Goal: Task Accomplishment & Management: Complete application form

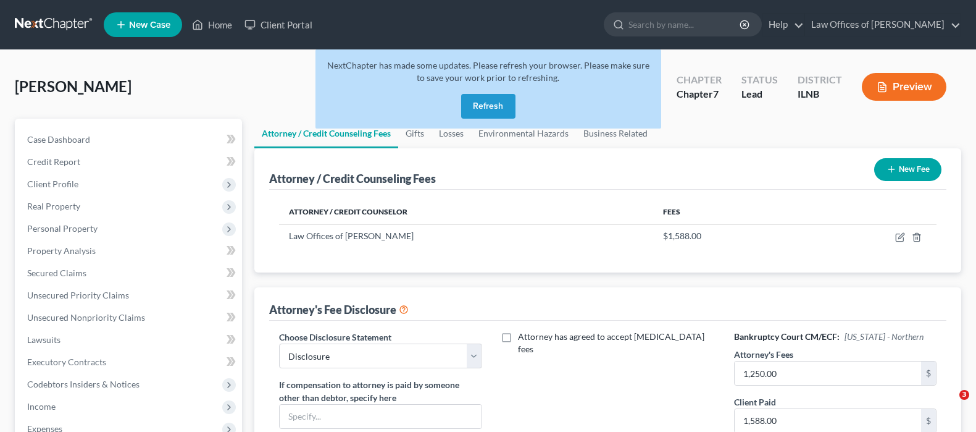
select select "0"
click at [493, 111] on button "Refresh" at bounding box center [488, 106] width 54 height 25
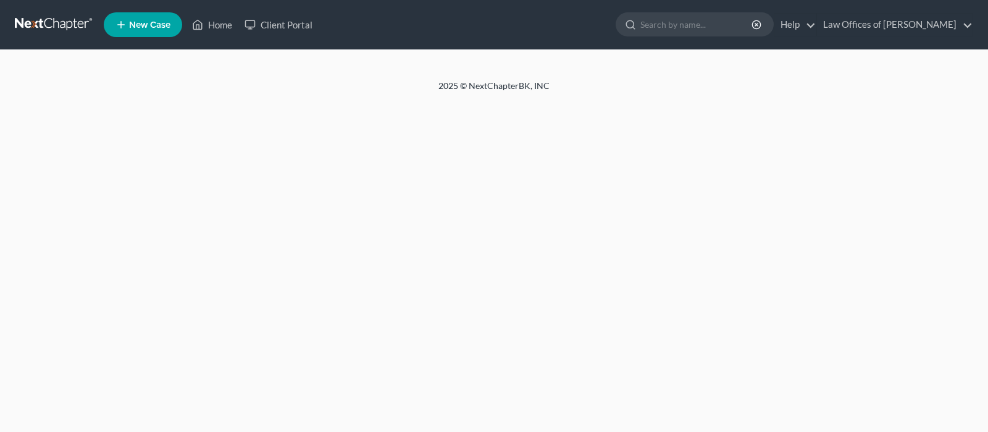
select select "0"
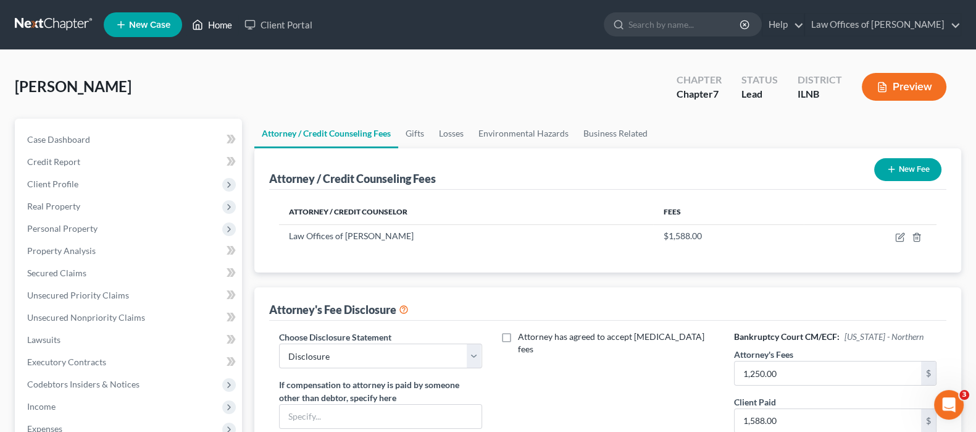
click at [222, 23] on link "Home" at bounding box center [212, 25] width 52 height 22
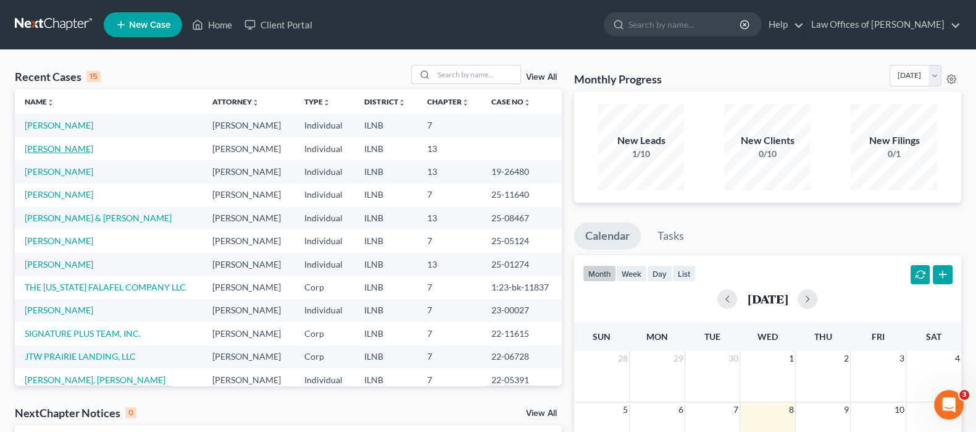
click at [59, 148] on link "Hoefler, Mary" at bounding box center [59, 148] width 69 height 10
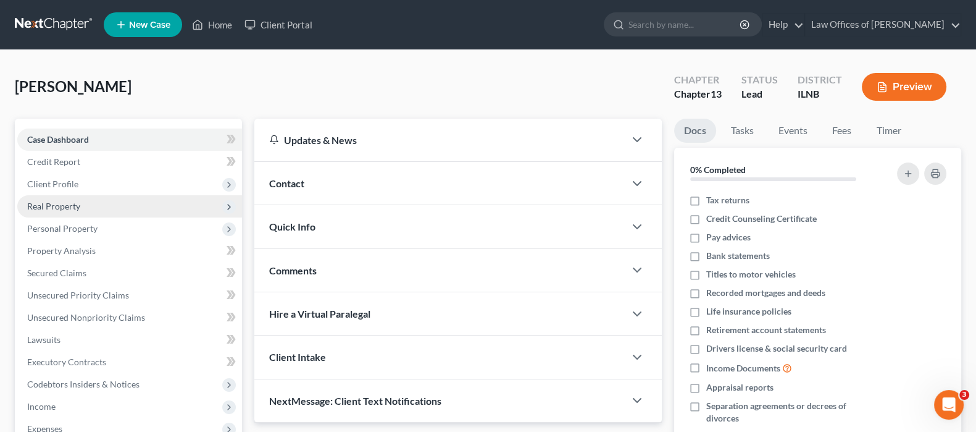
click at [75, 202] on span "Real Property" at bounding box center [53, 206] width 53 height 10
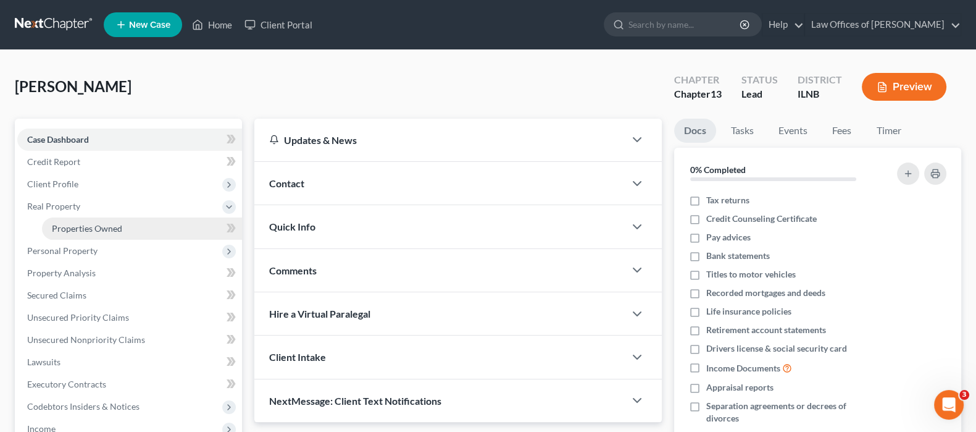
click at [85, 227] on span "Properties Owned" at bounding box center [87, 228] width 70 height 10
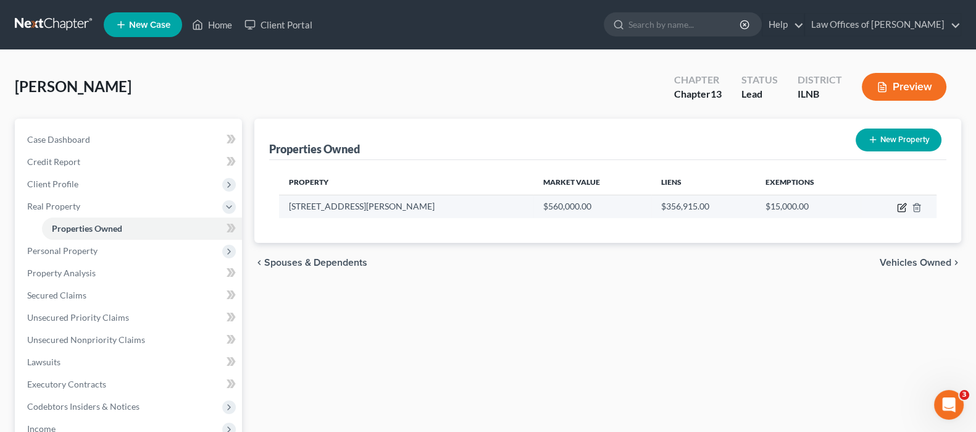
click at [900, 211] on icon "button" at bounding box center [902, 207] width 10 height 10
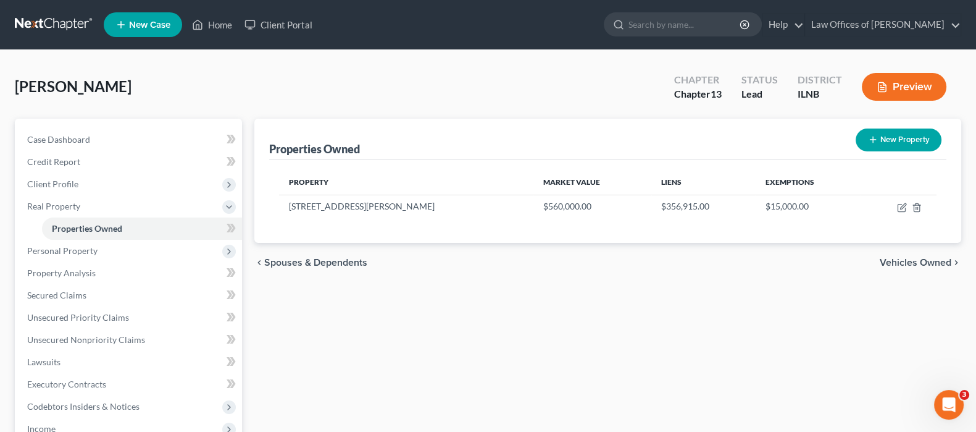
select select "14"
select select "0"
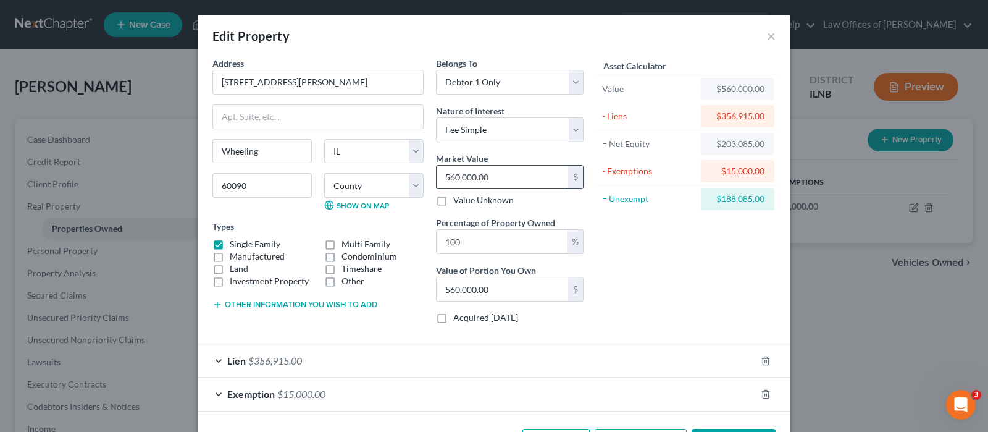
click at [450, 173] on input "560,000.00" at bounding box center [502, 176] width 132 height 23
type input "5"
type input "5.00"
type input "50"
type input "50.00"
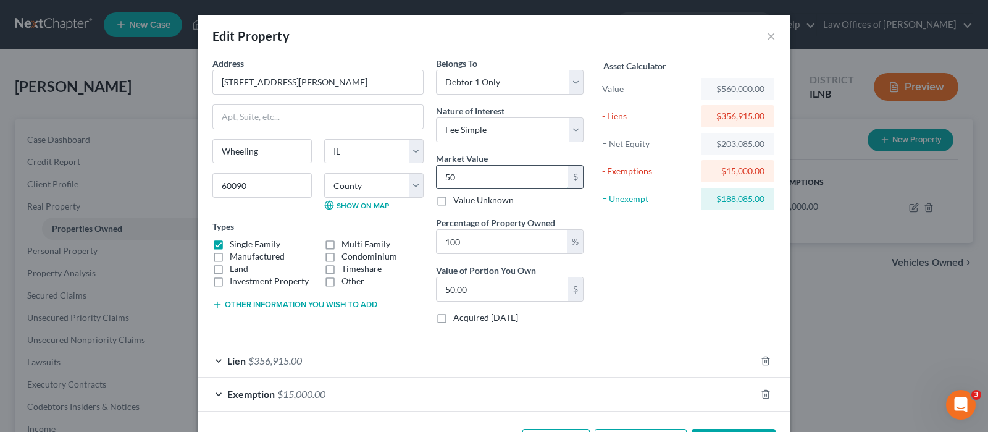
type input "500"
type input "500.00"
type input "5000"
type input "5,000.00"
type input "5,0000"
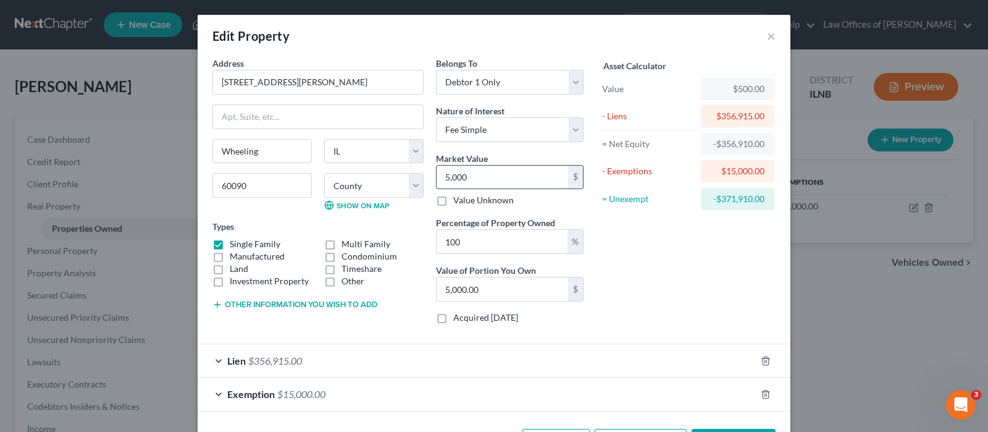
type input "50,000.00"
type input "50,0000"
type input "500,000.00"
type input "500,000"
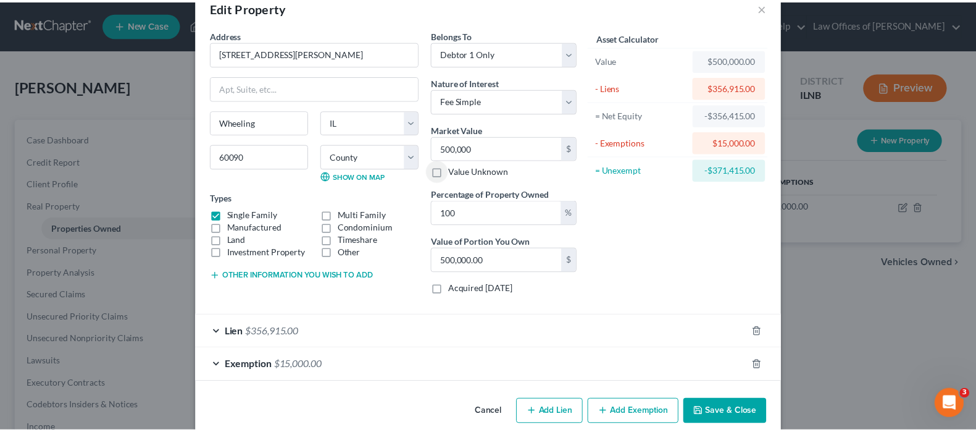
scroll to position [45, 0]
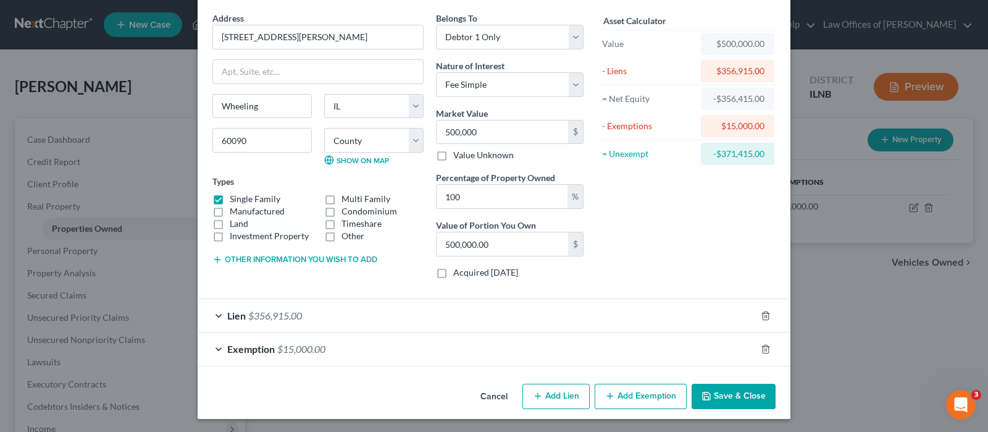
click at [722, 394] on button "Save & Close" at bounding box center [733, 396] width 84 height 26
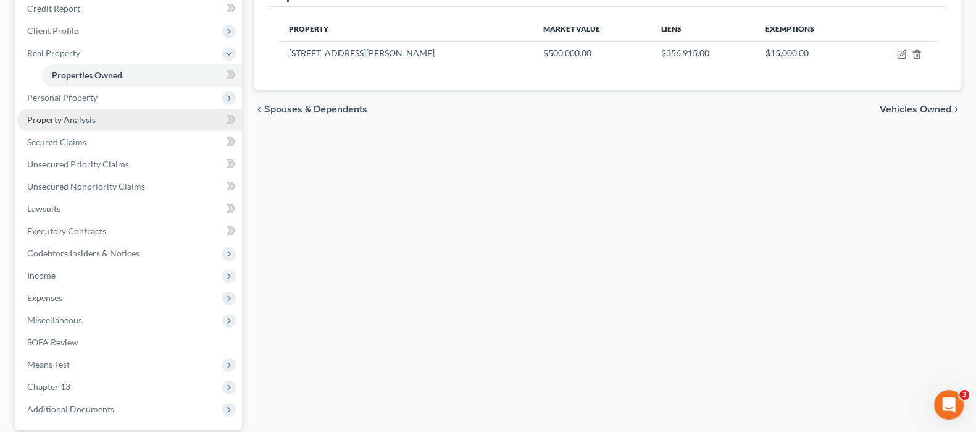
scroll to position [154, 0]
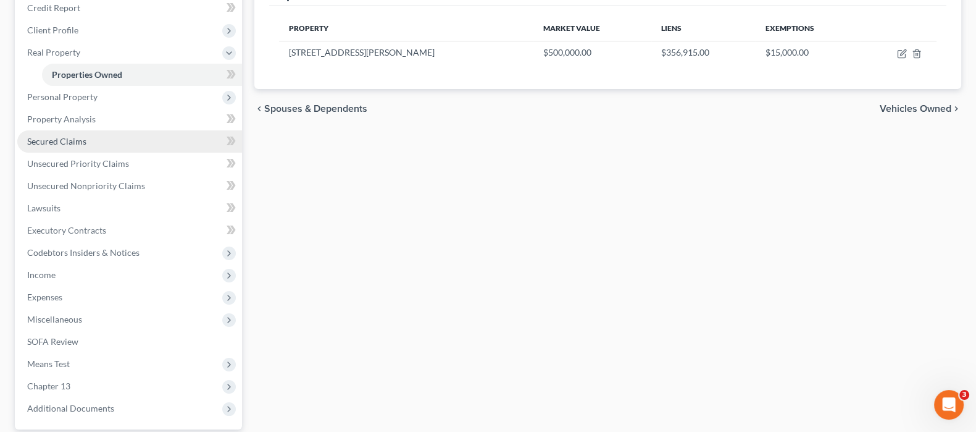
click at [111, 140] on link "Secured Claims" at bounding box center [129, 141] width 225 height 22
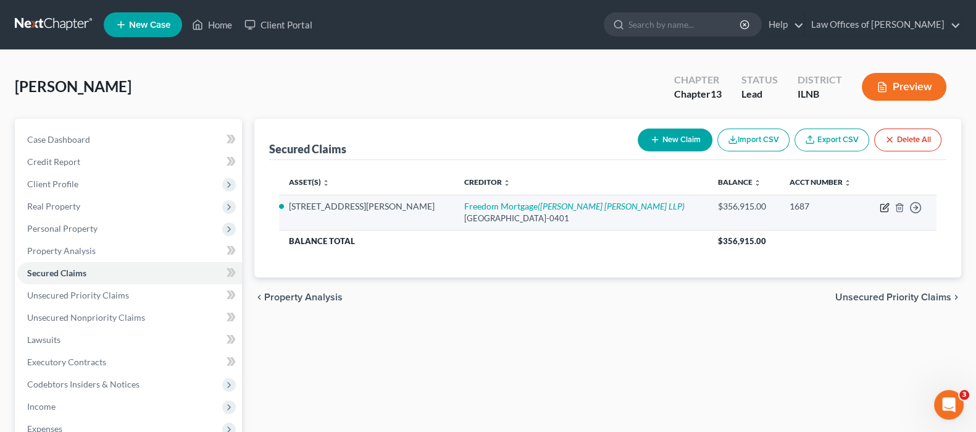
click at [883, 208] on icon "button" at bounding box center [886, 206] width 6 height 6
select select "15"
select select "2"
select select "0"
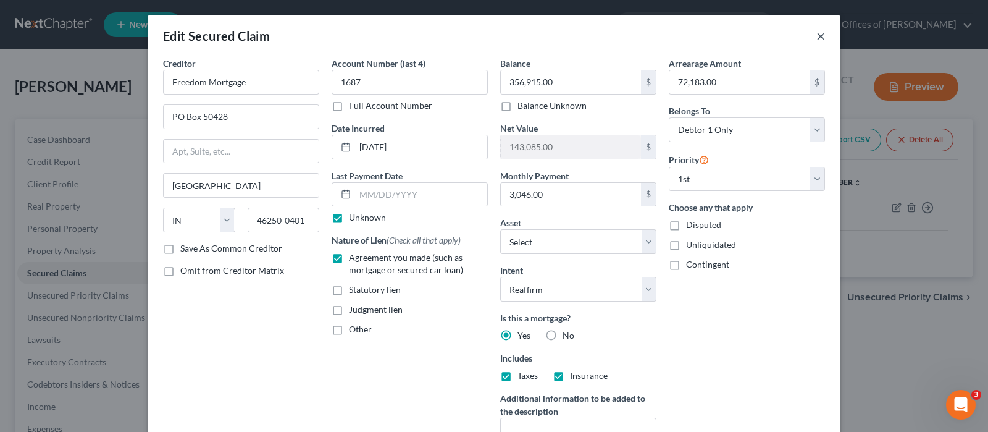
click at [816, 35] on button "×" at bounding box center [820, 35] width 9 height 15
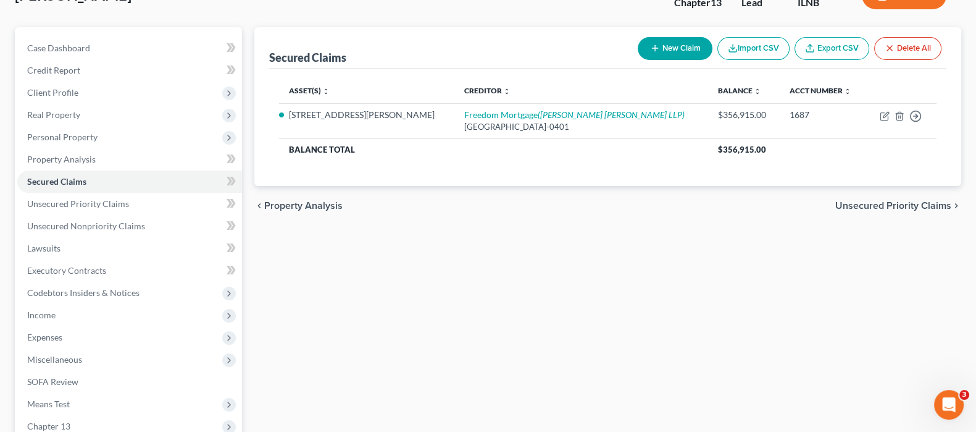
scroll to position [246, 0]
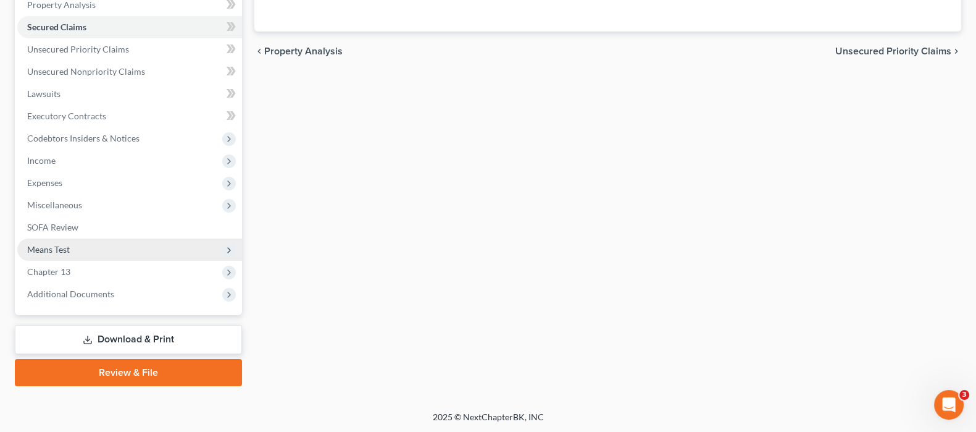
click at [57, 244] on span "Means Test" at bounding box center [48, 249] width 43 height 10
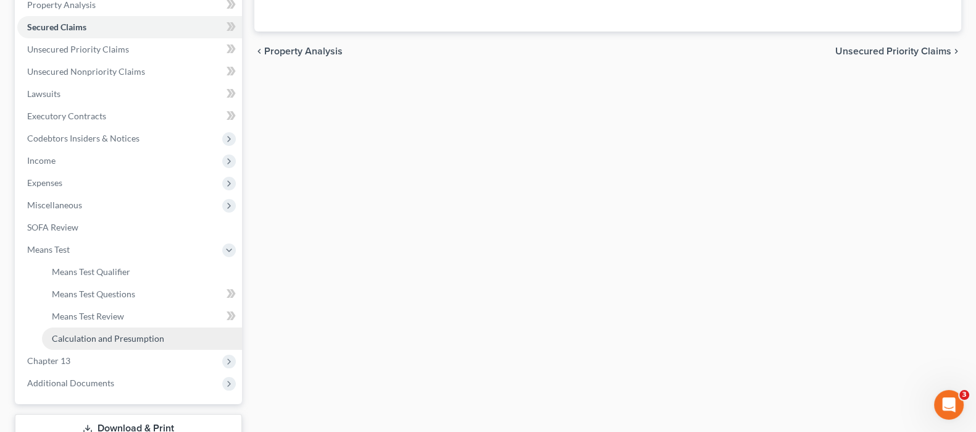
click at [135, 335] on span "Calculation and Presumption" at bounding box center [108, 338] width 112 height 10
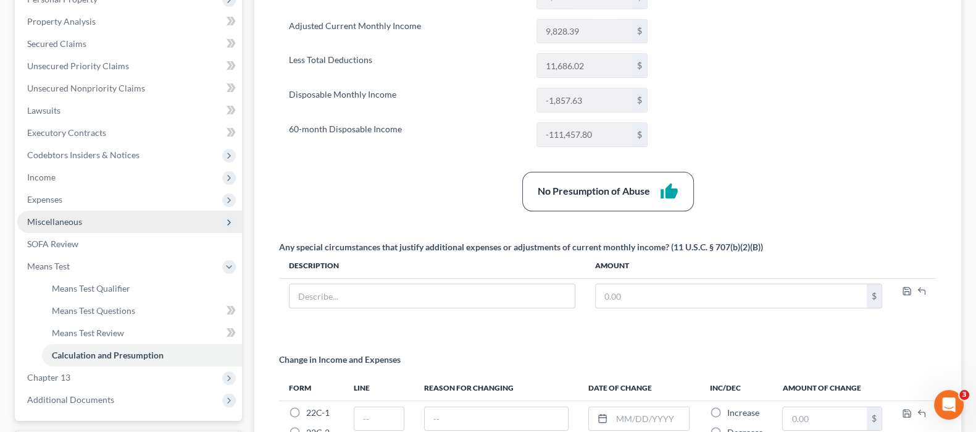
scroll to position [232, 0]
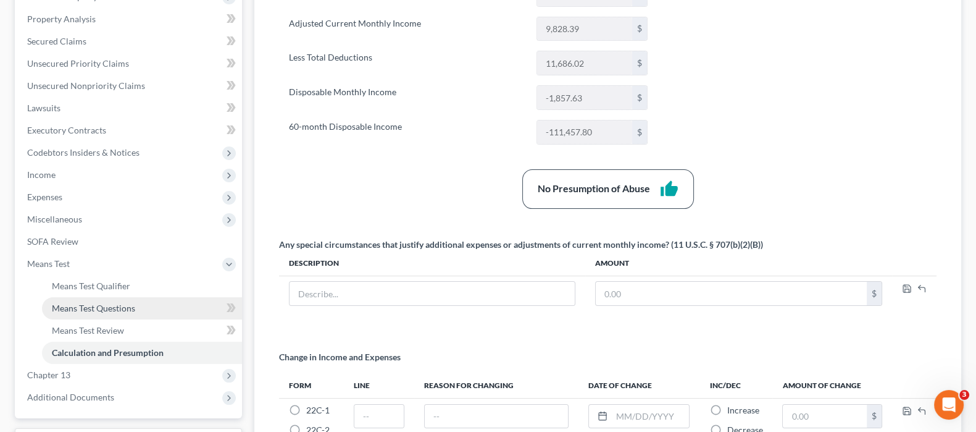
click at [130, 304] on span "Means Test Questions" at bounding box center [93, 308] width 83 height 10
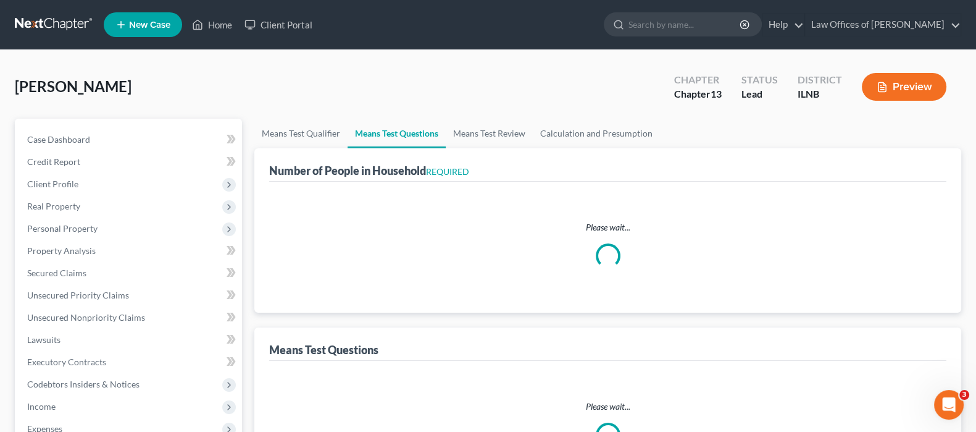
select select "0"
select select "60"
select select "3"
select select "0"
select select "1"
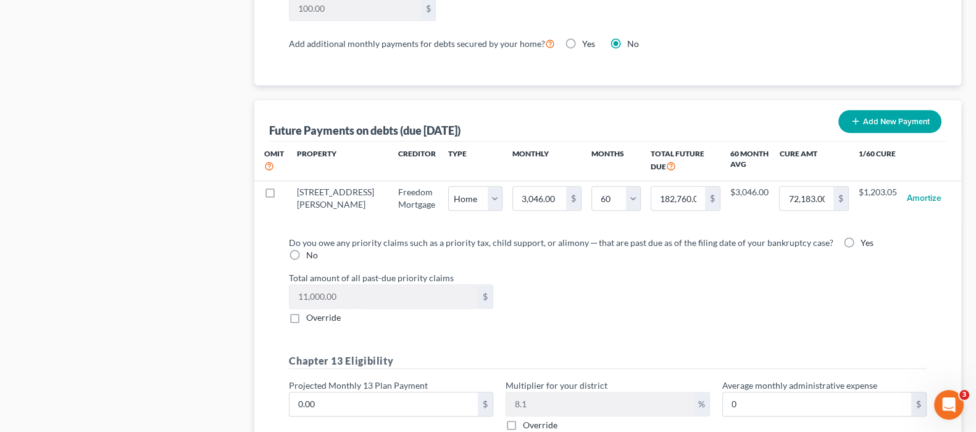
scroll to position [1157, 0]
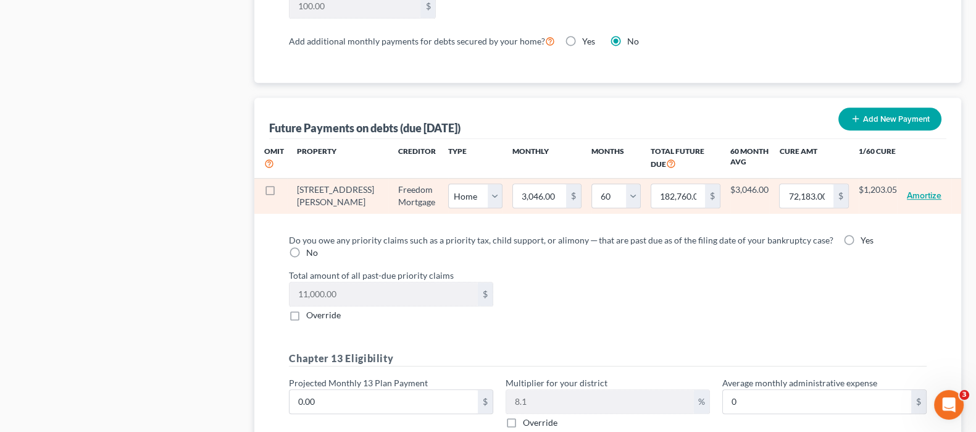
click at [928, 190] on button "Amortize" at bounding box center [924, 195] width 35 height 25
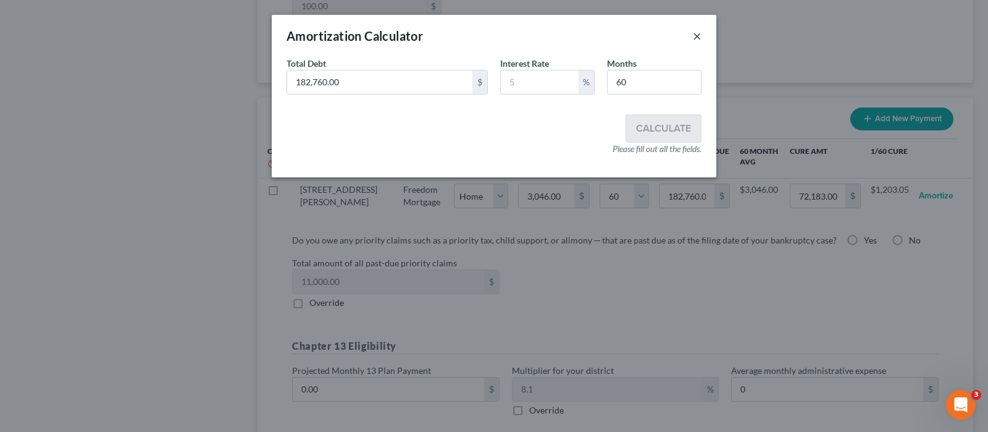
click at [693, 35] on button "×" at bounding box center [697, 35] width 9 height 15
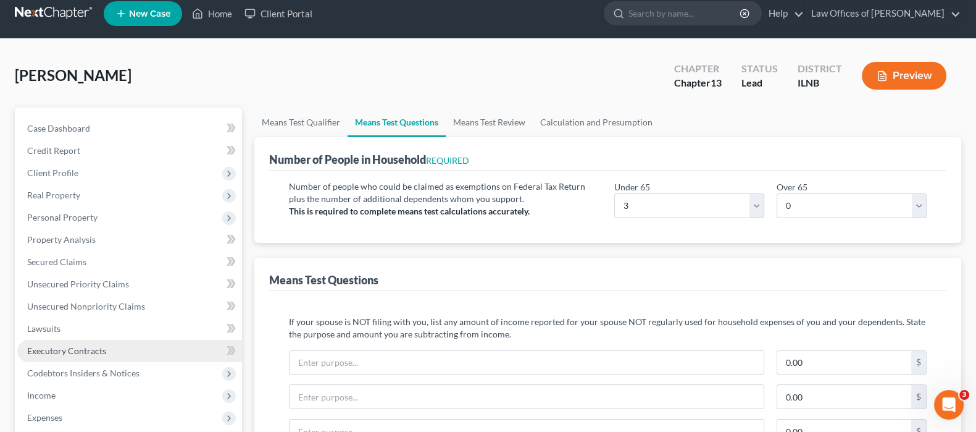
scroll to position [77, 0]
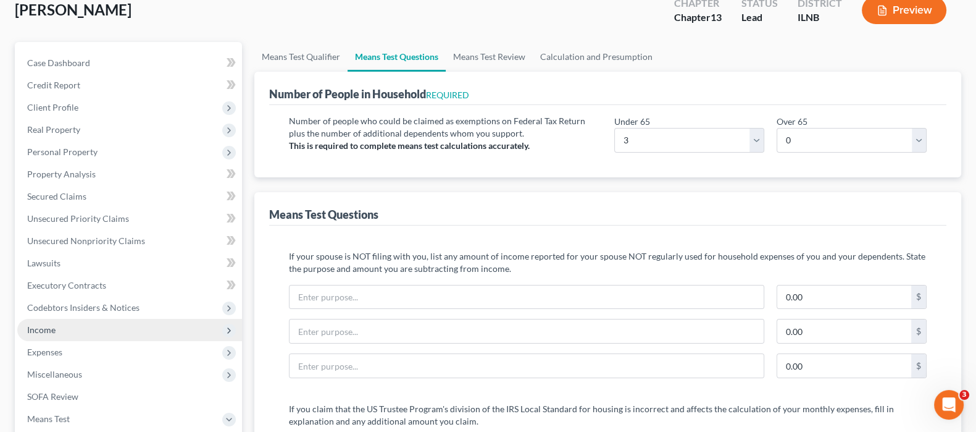
click at [82, 330] on span "Income" at bounding box center [129, 330] width 225 height 22
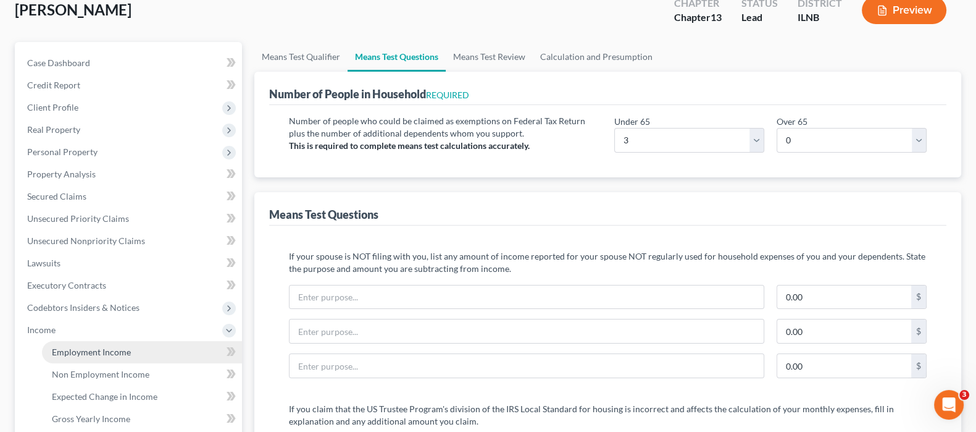
click at [110, 348] on span "Employment Income" at bounding box center [91, 351] width 79 height 10
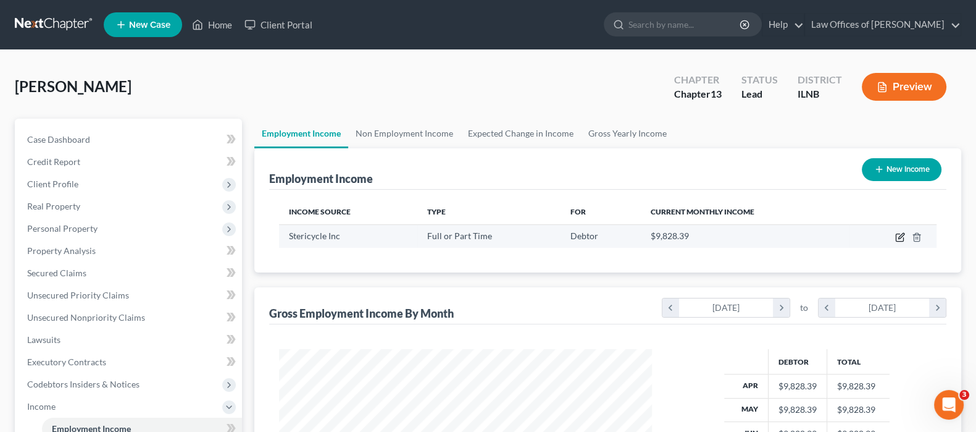
click at [896, 236] on icon "button" at bounding box center [900, 237] width 10 height 10
select select "0"
select select "14"
select select "2"
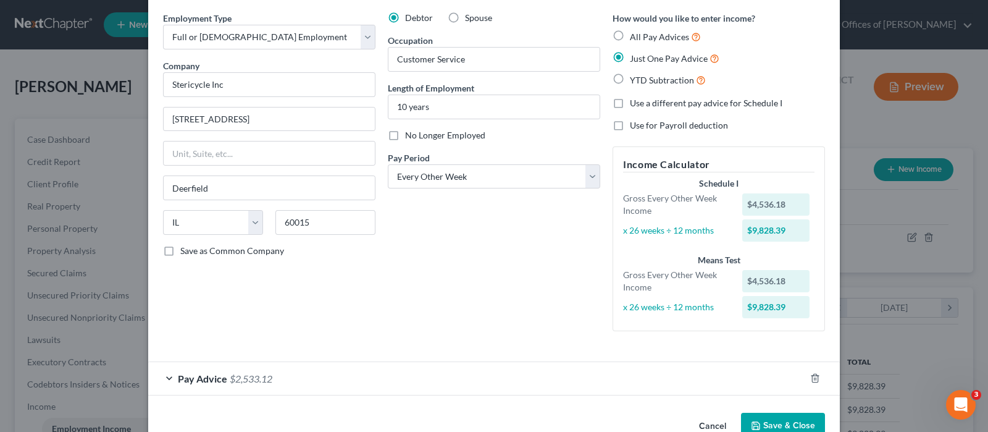
scroll to position [75, 0]
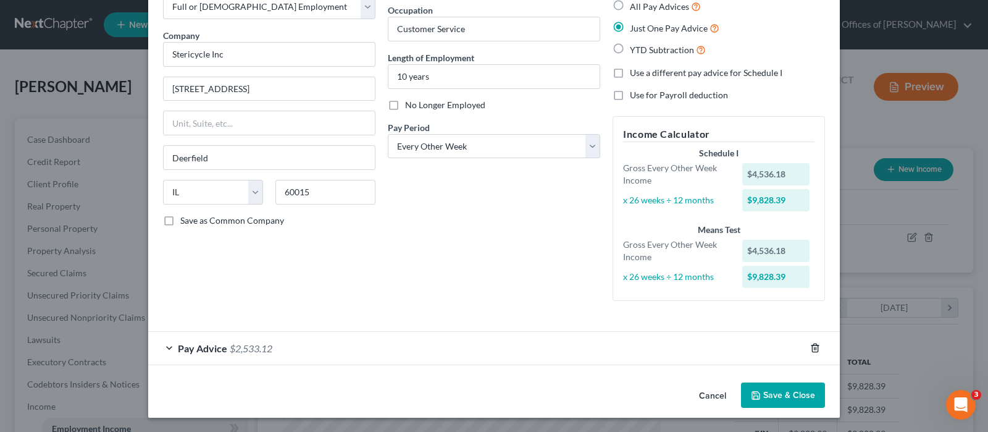
click at [812, 344] on icon "button" at bounding box center [815, 348] width 10 height 10
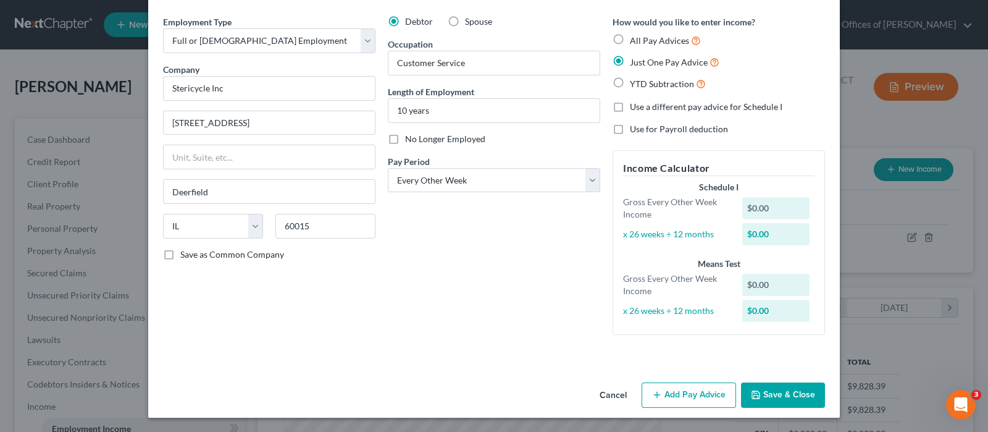
click at [689, 391] on button "Add Pay Advice" at bounding box center [688, 395] width 94 height 26
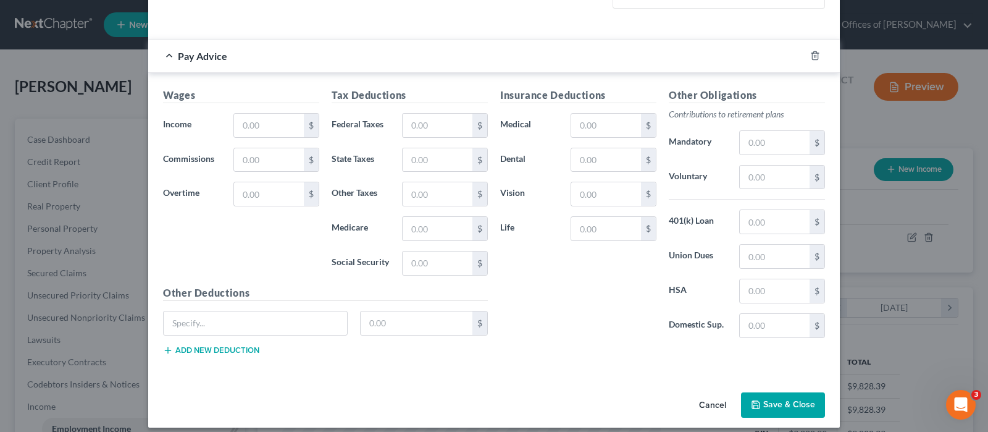
scroll to position [375, 0]
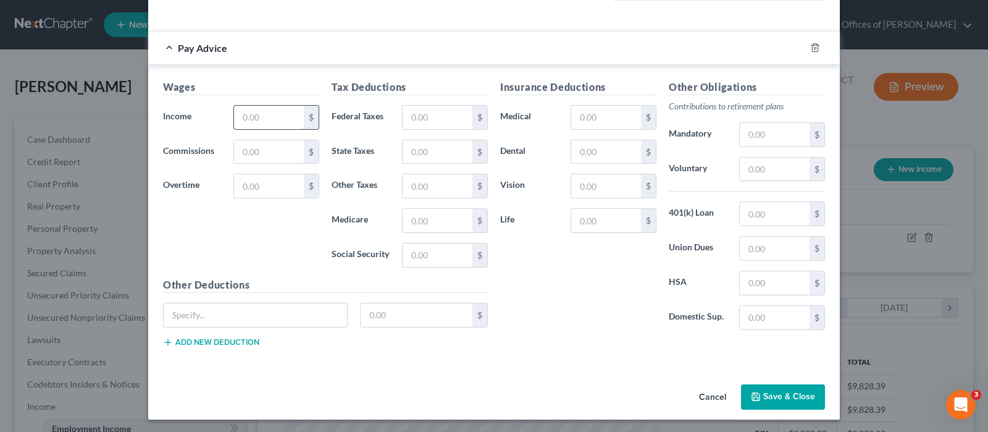
click at [275, 115] on input "text" at bounding box center [269, 117] width 70 height 23
click at [698, 392] on button "Cancel" at bounding box center [712, 397] width 47 height 25
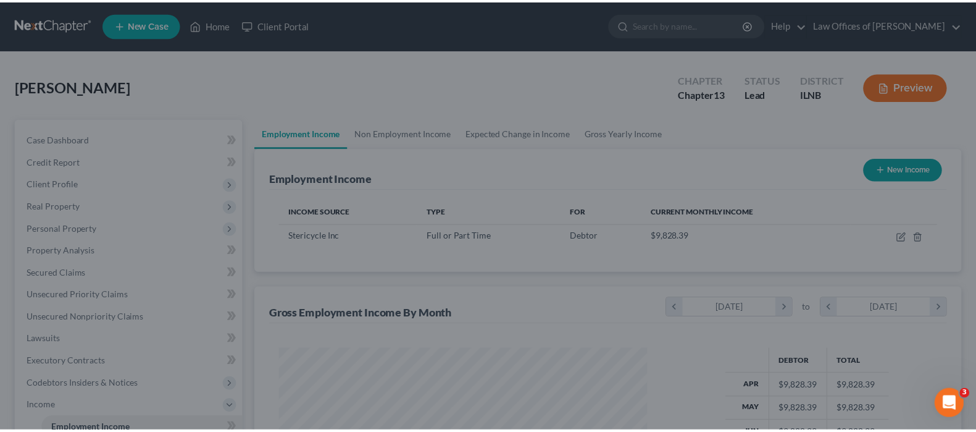
scroll to position [617153, 616976]
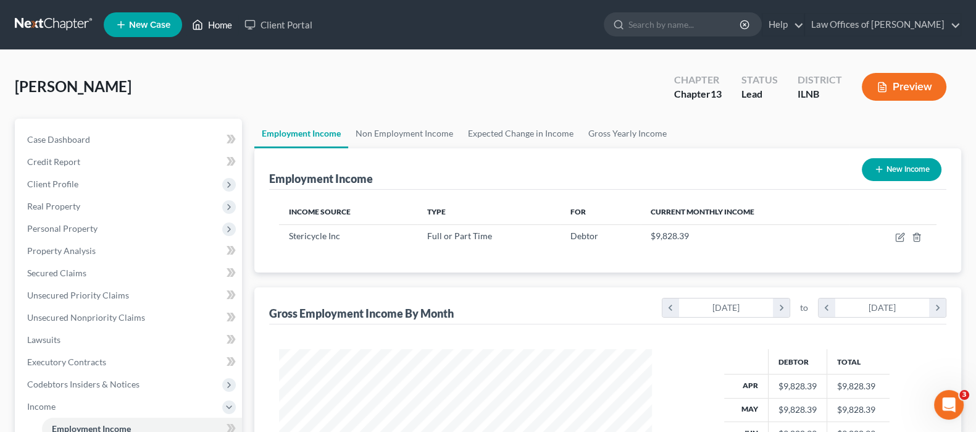
click at [211, 23] on link "Home" at bounding box center [212, 25] width 52 height 22
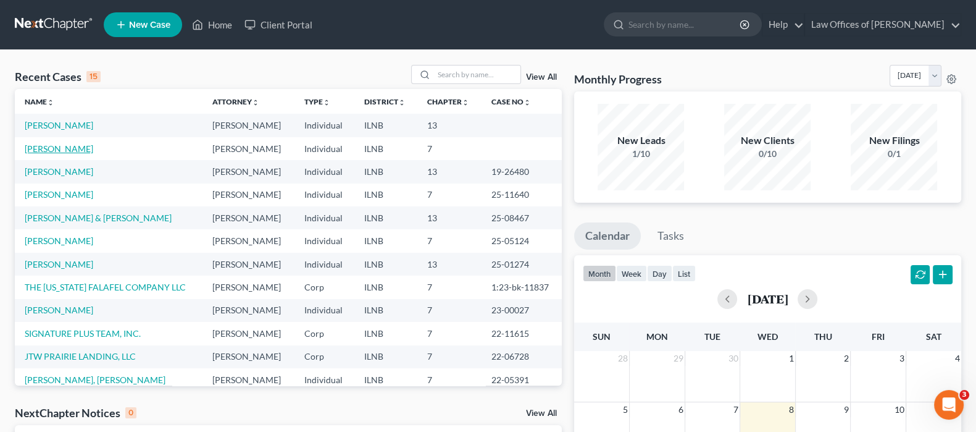
click at [66, 148] on link "[PERSON_NAME]" at bounding box center [59, 148] width 69 height 10
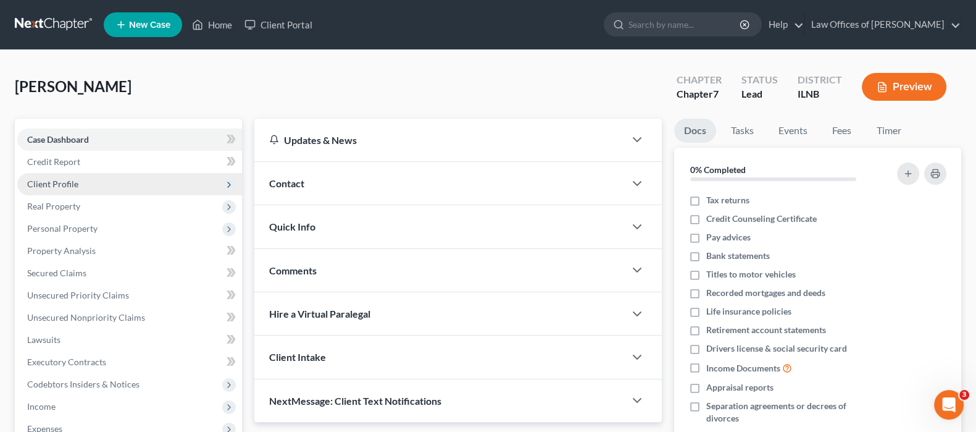
click at [79, 183] on span "Client Profile" at bounding box center [129, 184] width 225 height 22
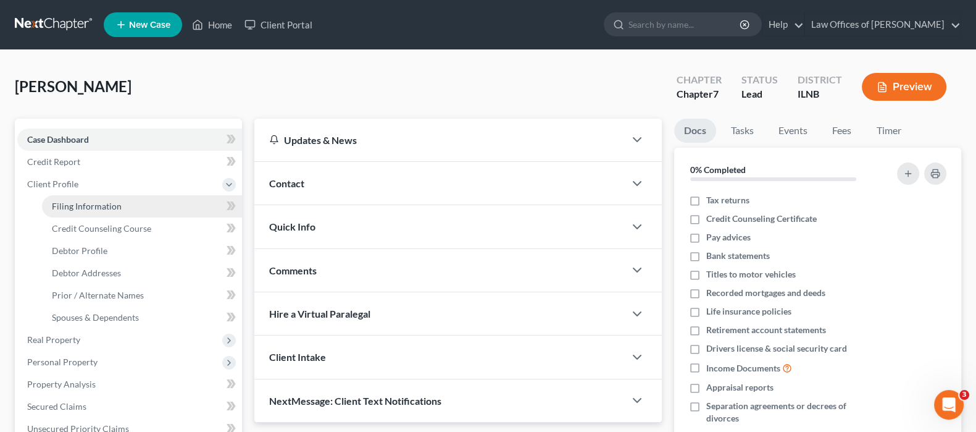
click at [107, 205] on span "Filing Information" at bounding box center [87, 206] width 70 height 10
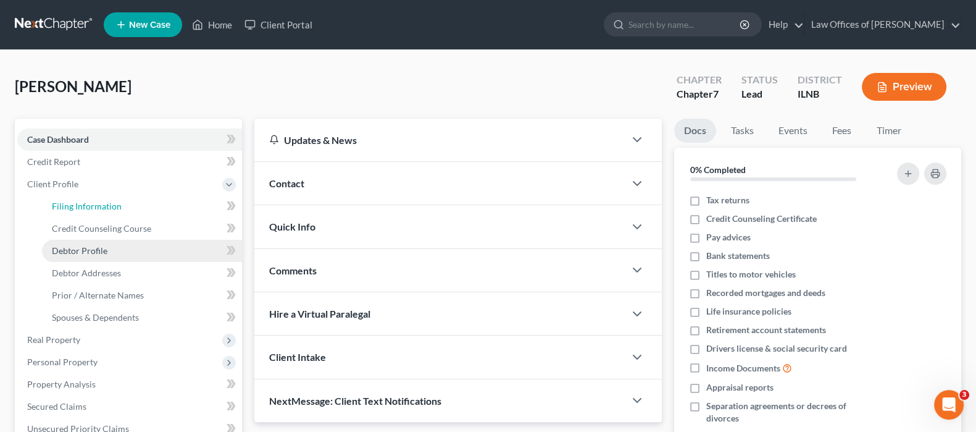
select select "1"
select select "0"
select select "14"
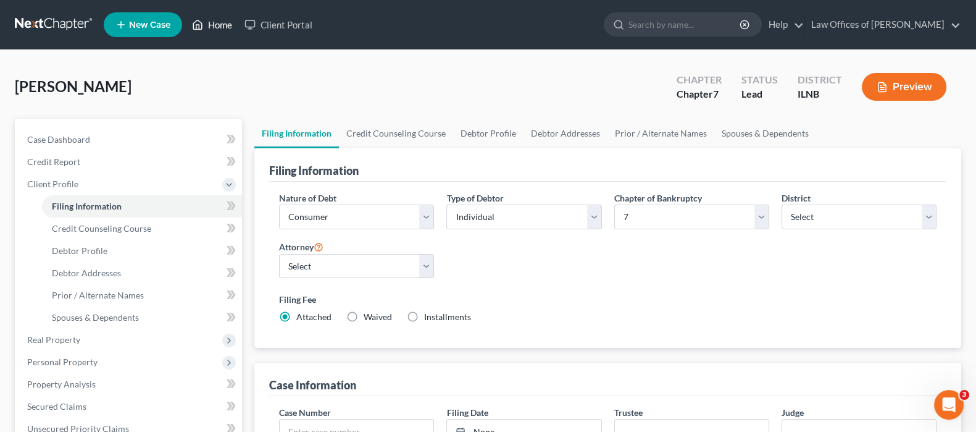
click at [225, 23] on link "Home" at bounding box center [212, 25] width 52 height 22
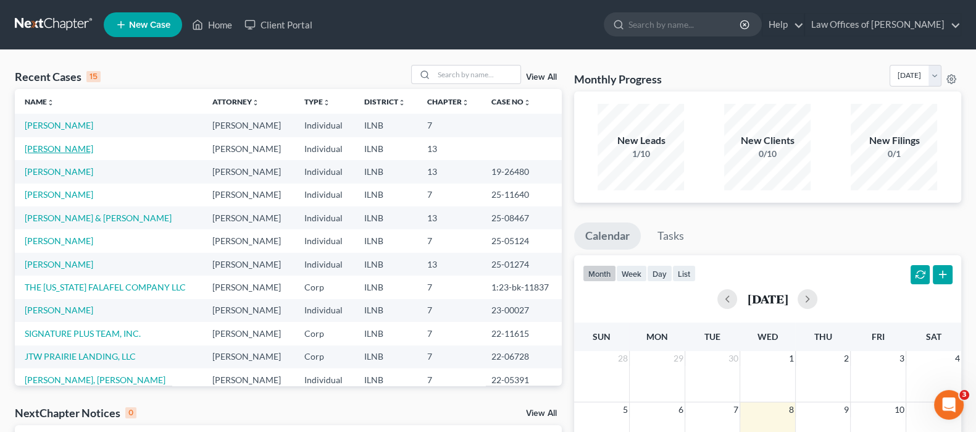
click at [56, 149] on link "Hoefler, Mary" at bounding box center [59, 148] width 69 height 10
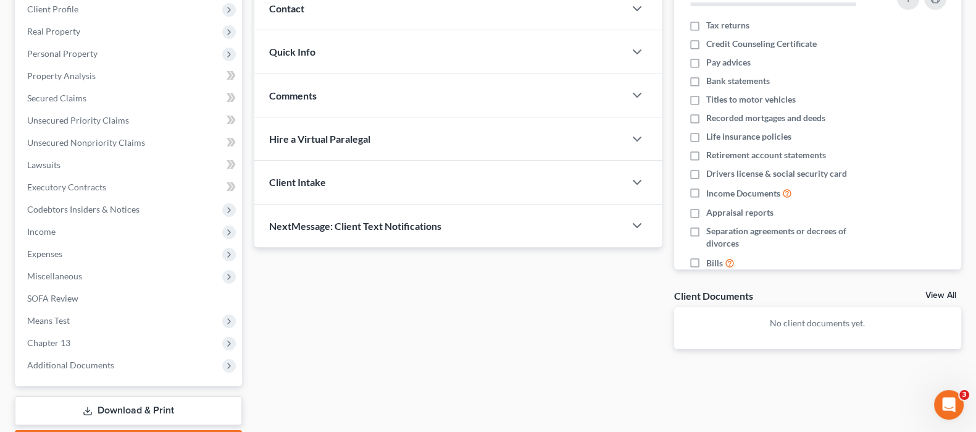
scroll to position [246, 0]
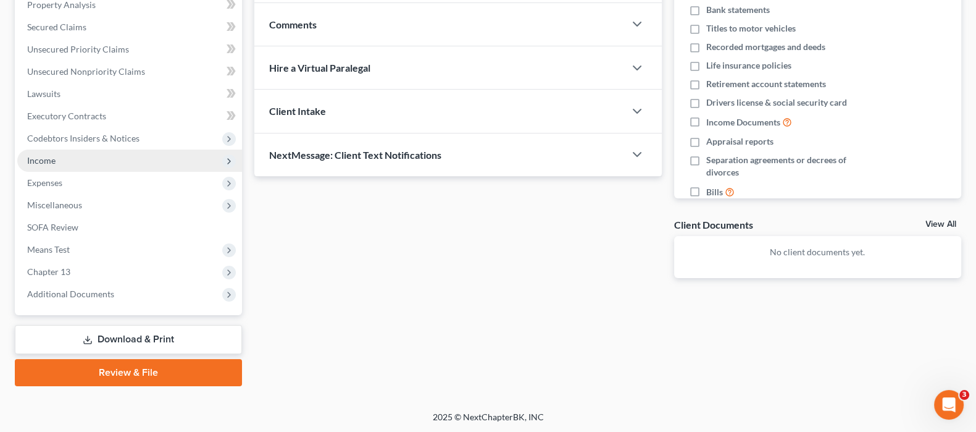
click at [66, 164] on span "Income" at bounding box center [129, 160] width 225 height 22
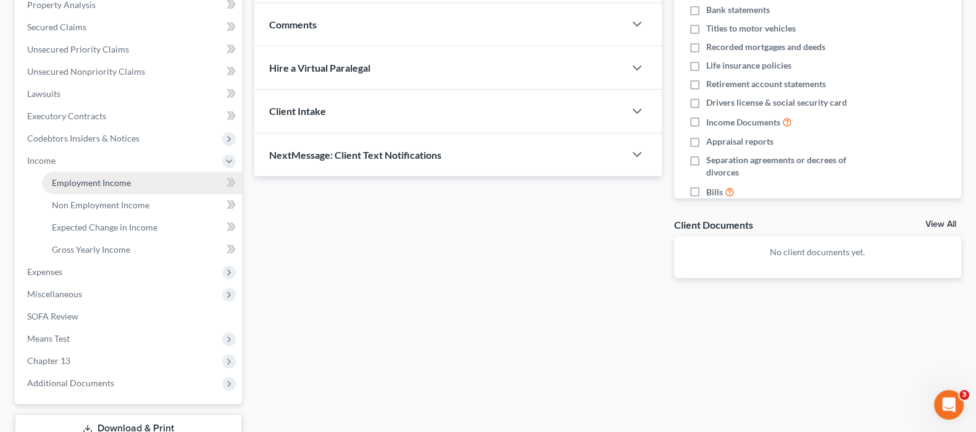
click at [73, 178] on span "Employment Income" at bounding box center [91, 182] width 79 height 10
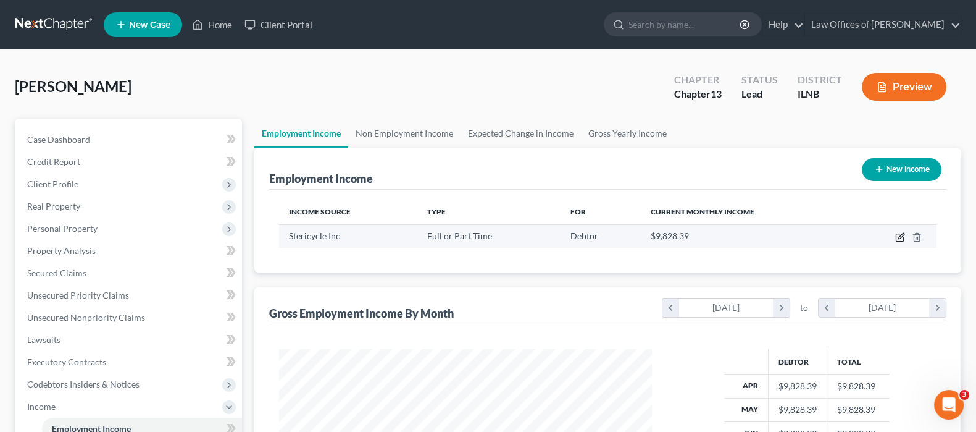
click at [897, 239] on icon "button" at bounding box center [900, 237] width 10 height 10
select select "0"
select select "14"
select select "2"
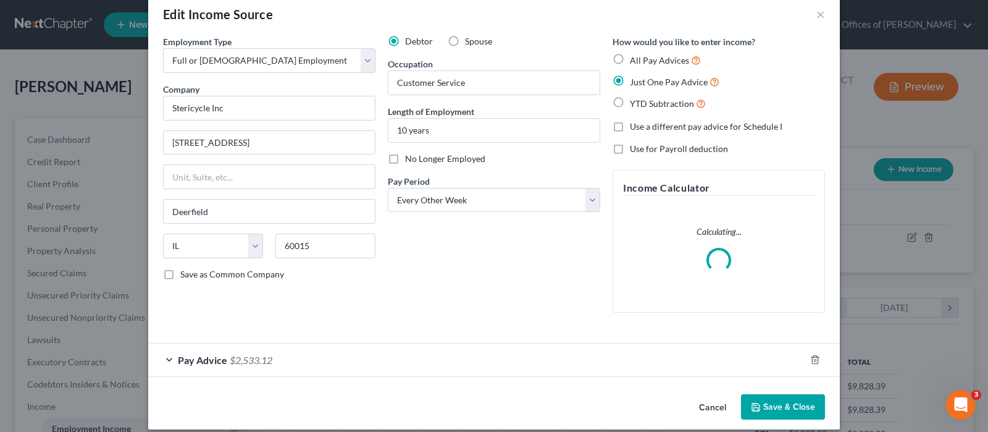
scroll to position [33, 0]
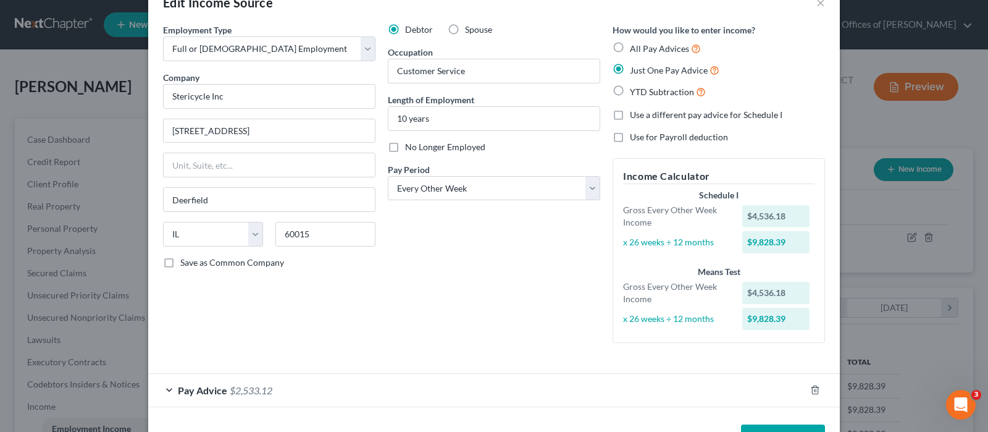
click at [265, 386] on span "$2,533.12" at bounding box center [251, 390] width 43 height 12
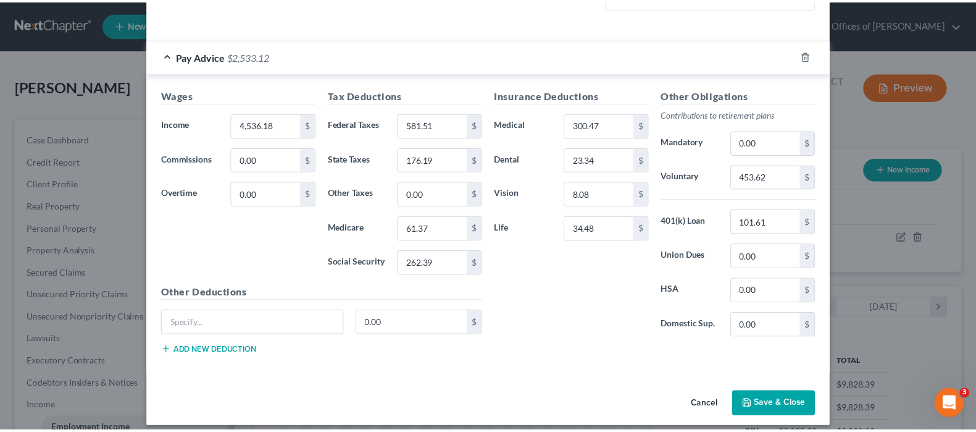
scroll to position [375, 0]
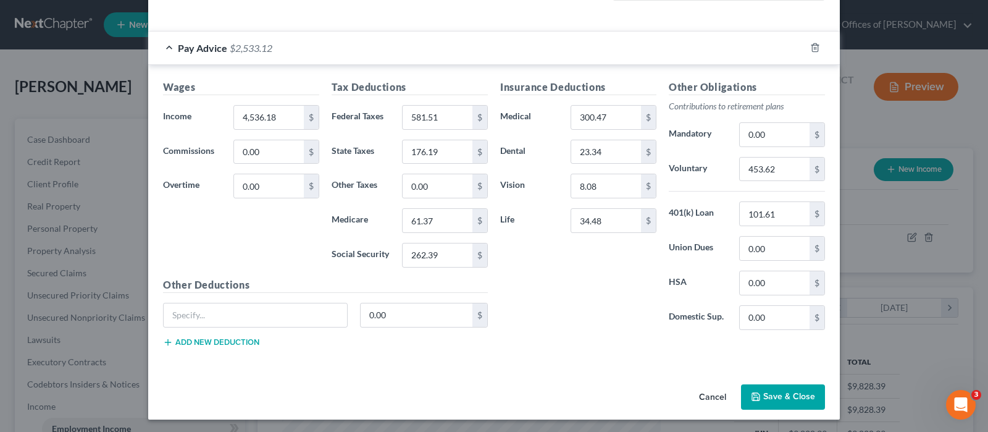
click at [879, 4] on div "Edit Income Source × Employment Type * Select Full or Part Time Employment Self…" at bounding box center [494, 216] width 988 height 432
click at [709, 395] on button "Cancel" at bounding box center [712, 397] width 47 height 25
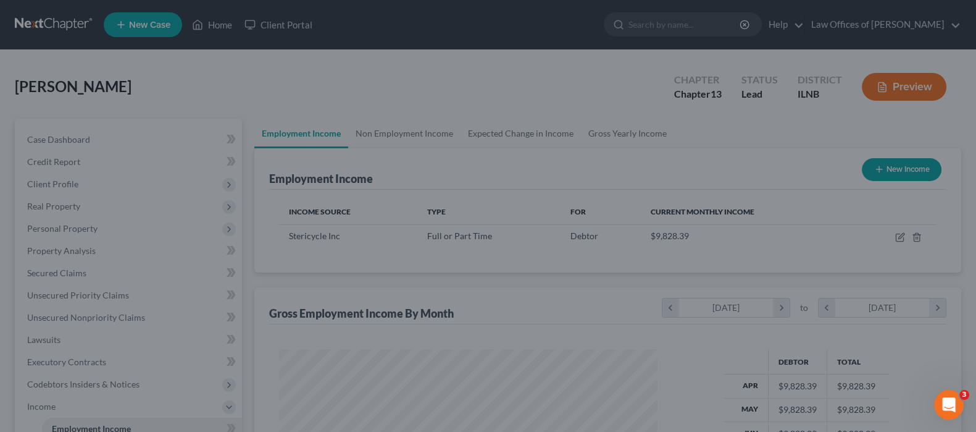
scroll to position [617153, 616976]
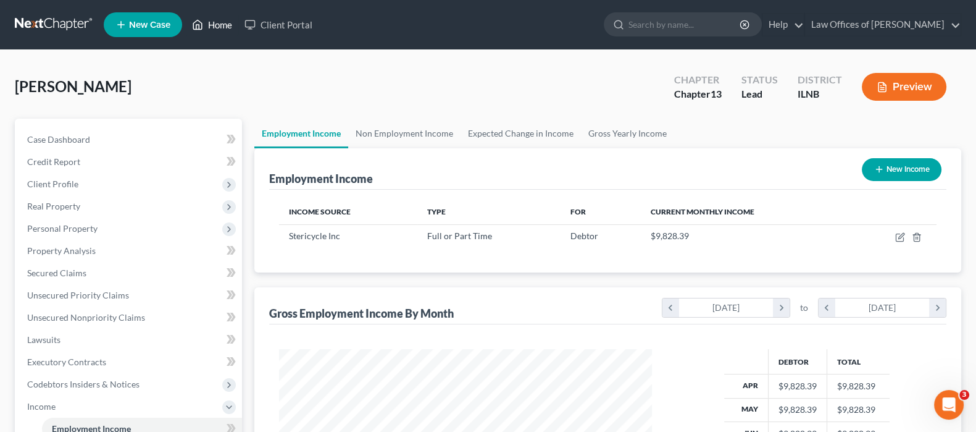
click at [204, 20] on link "Home" at bounding box center [212, 25] width 52 height 22
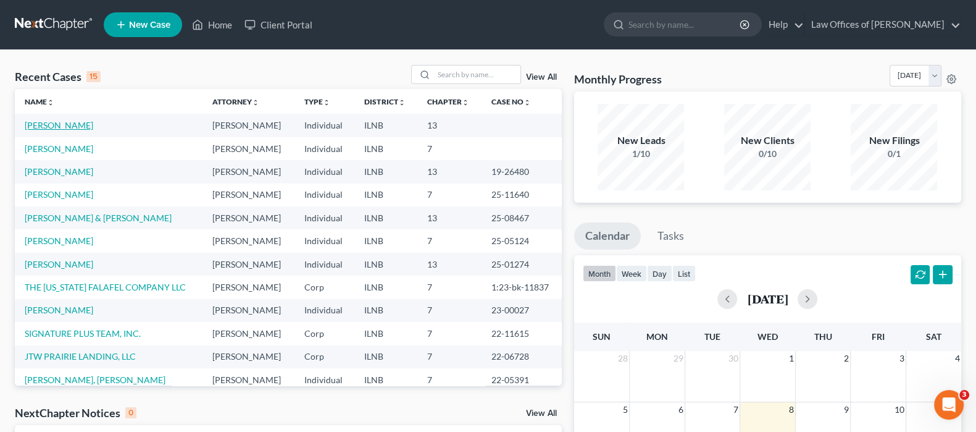
click at [59, 122] on link "Hoefler, Mary" at bounding box center [59, 125] width 69 height 10
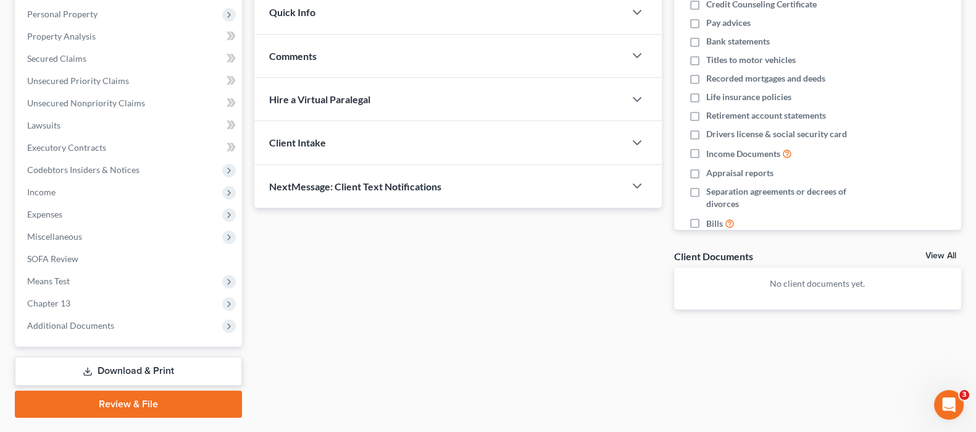
scroll to position [246, 0]
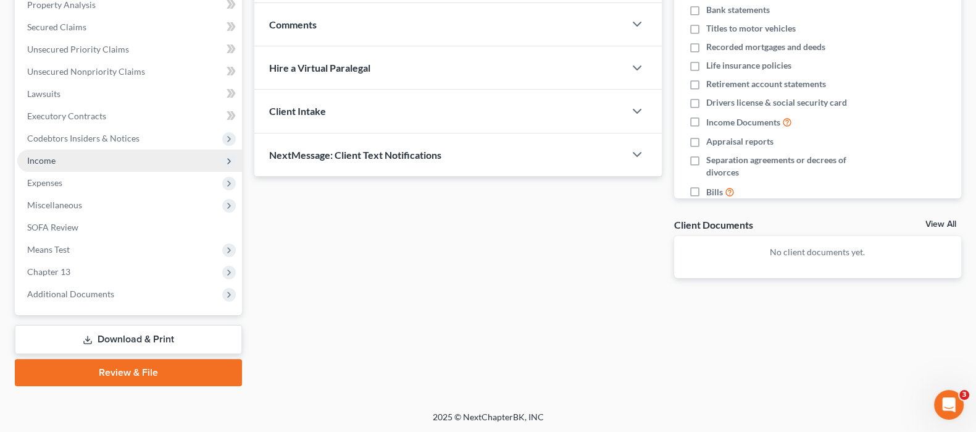
click at [61, 157] on span "Income" at bounding box center [129, 160] width 225 height 22
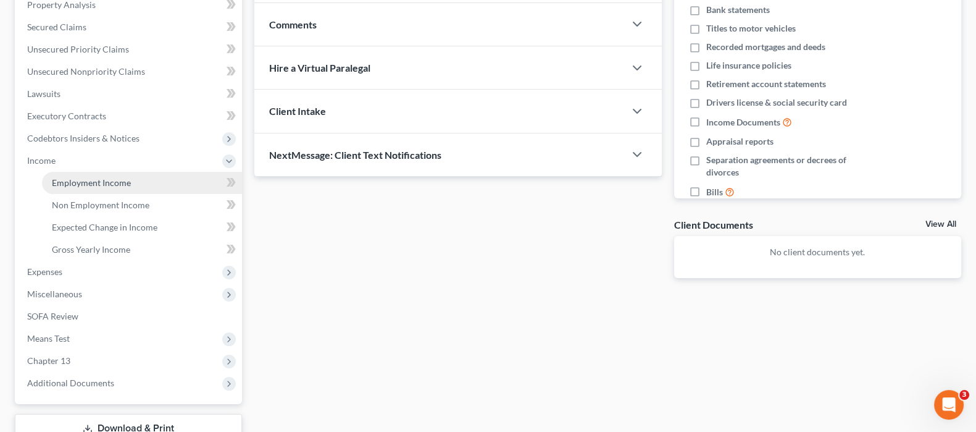
click at [90, 177] on span "Employment Income" at bounding box center [91, 182] width 79 height 10
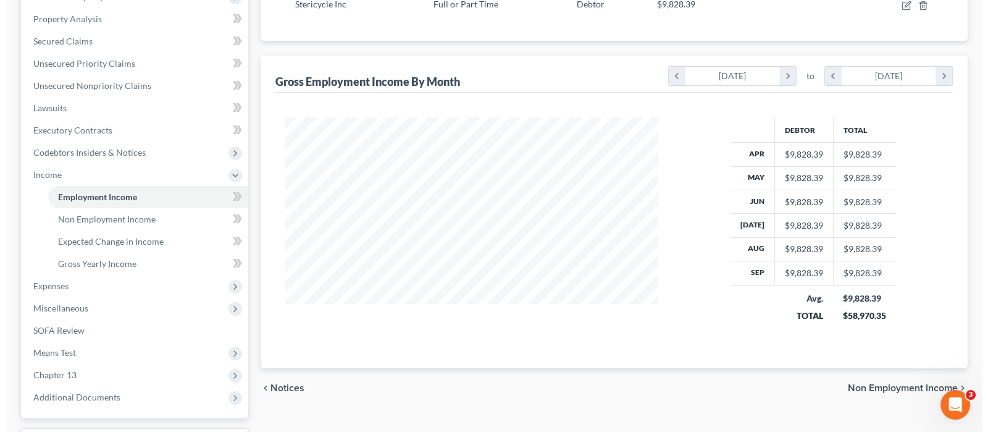
scroll to position [154, 0]
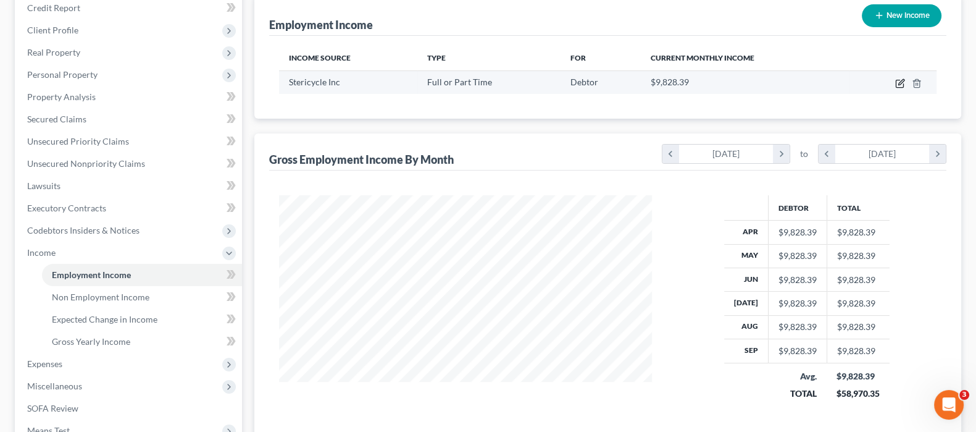
click at [901, 83] on icon "button" at bounding box center [900, 83] width 10 height 10
select select "0"
select select "14"
select select "2"
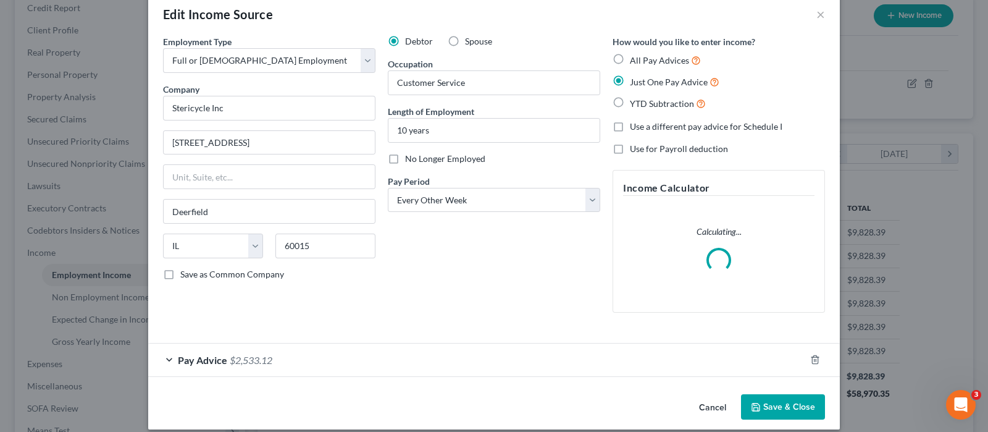
scroll to position [33, 0]
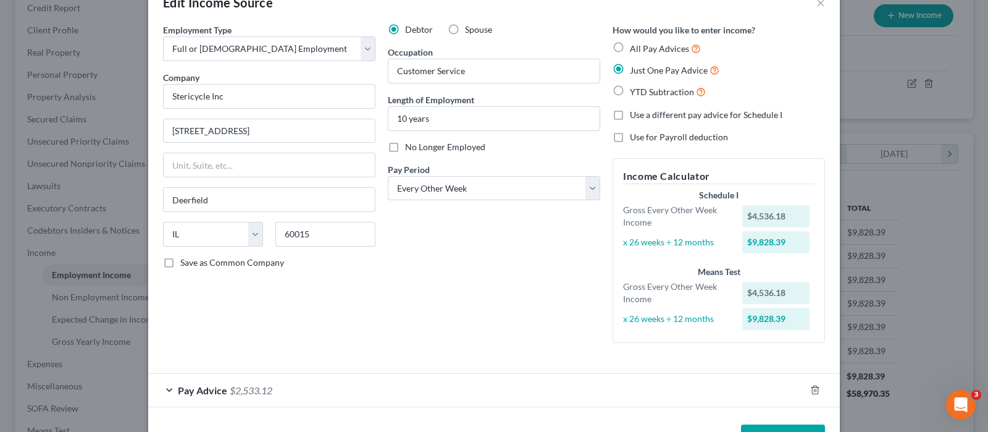
click at [275, 385] on div "Pay Advice $2,533.12" at bounding box center [476, 390] width 657 height 33
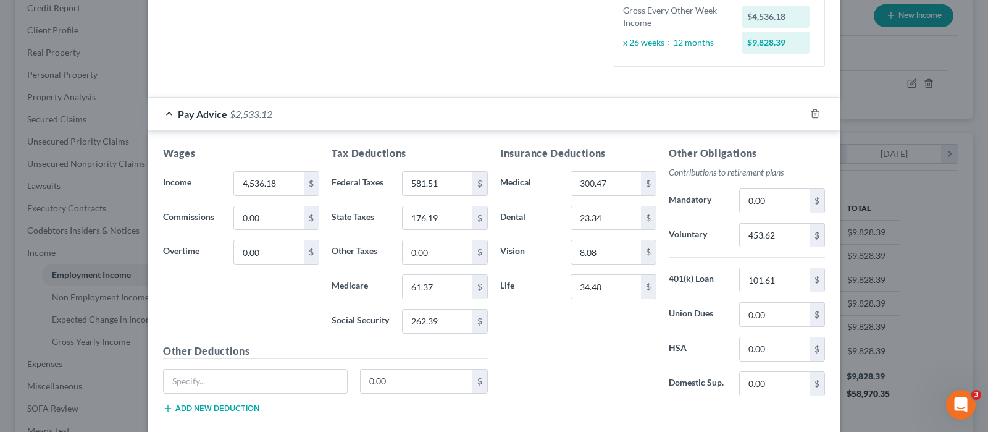
scroll to position [342, 0]
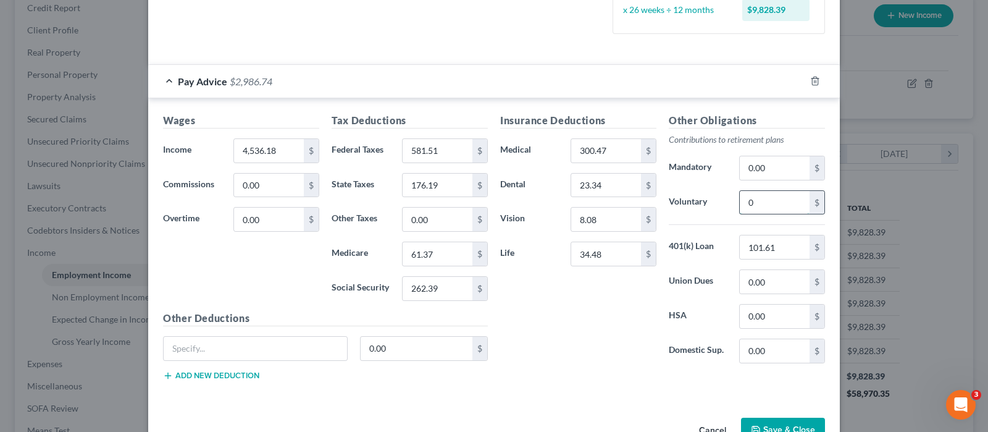
type input "0"
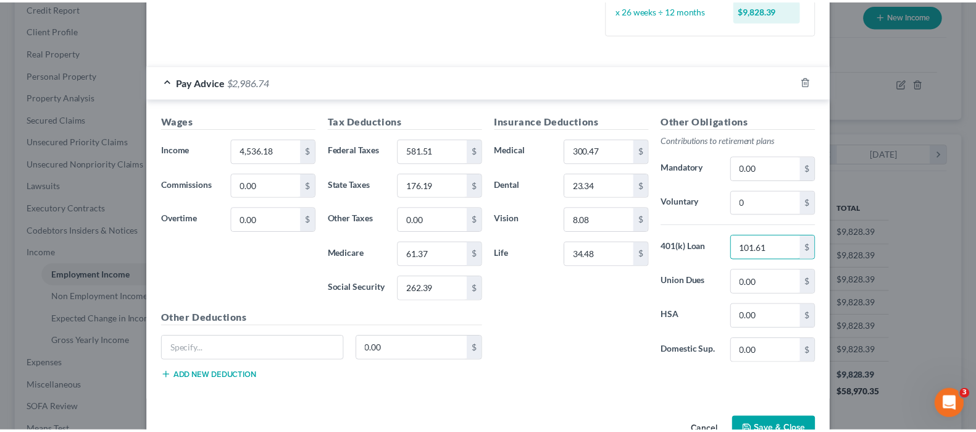
scroll to position [375, 0]
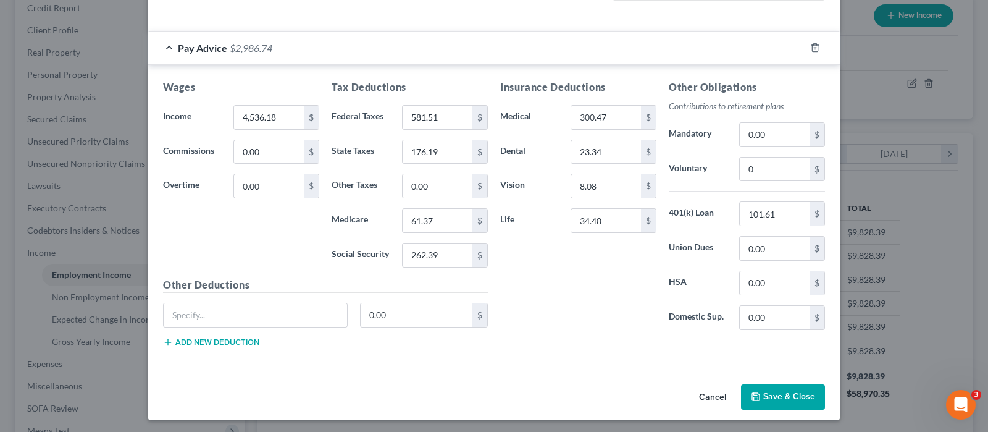
click at [759, 390] on button "Save & Close" at bounding box center [783, 397] width 84 height 26
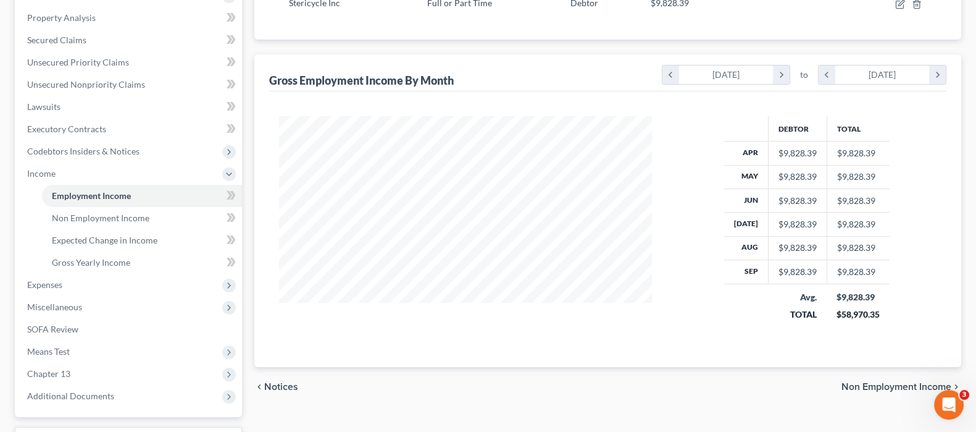
scroll to position [334, 0]
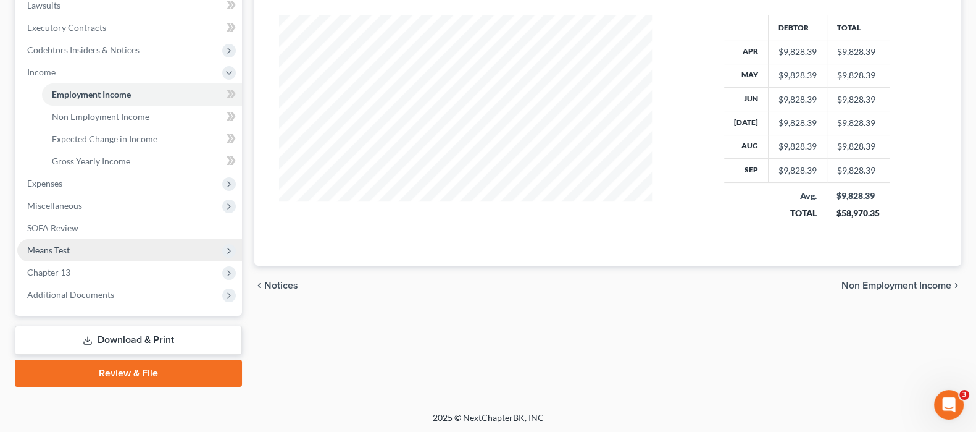
click at [91, 245] on span "Means Test" at bounding box center [129, 250] width 225 height 22
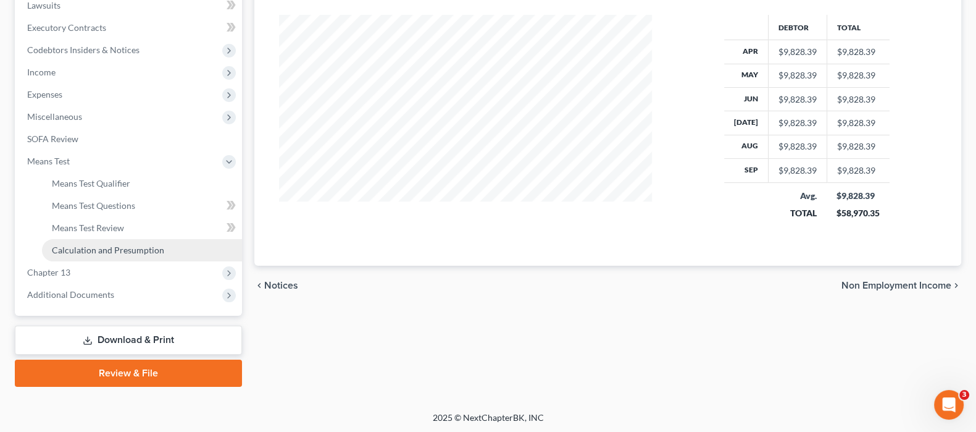
click at [123, 249] on span "Calculation and Presumption" at bounding box center [108, 249] width 112 height 10
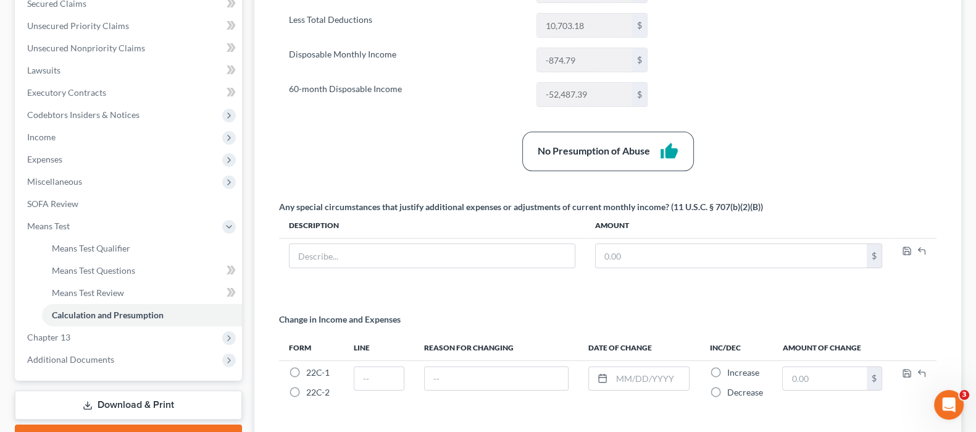
scroll to position [308, 0]
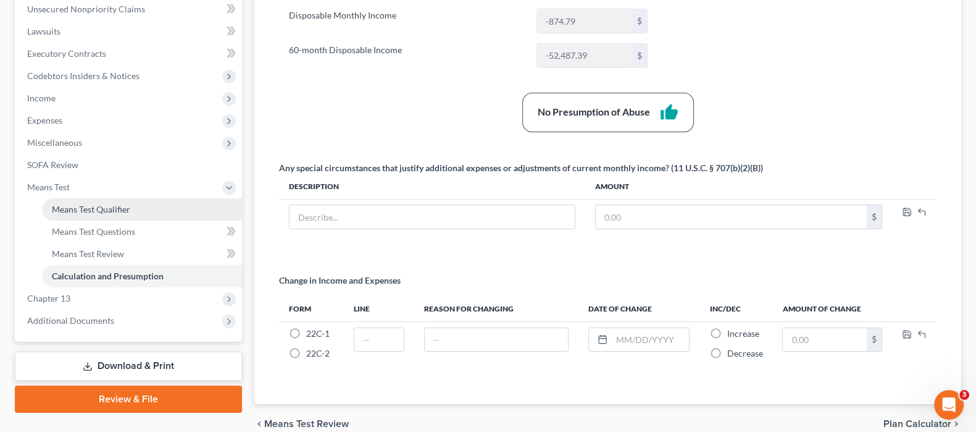
click at [102, 206] on span "Means Test Qualifier" at bounding box center [91, 209] width 78 height 10
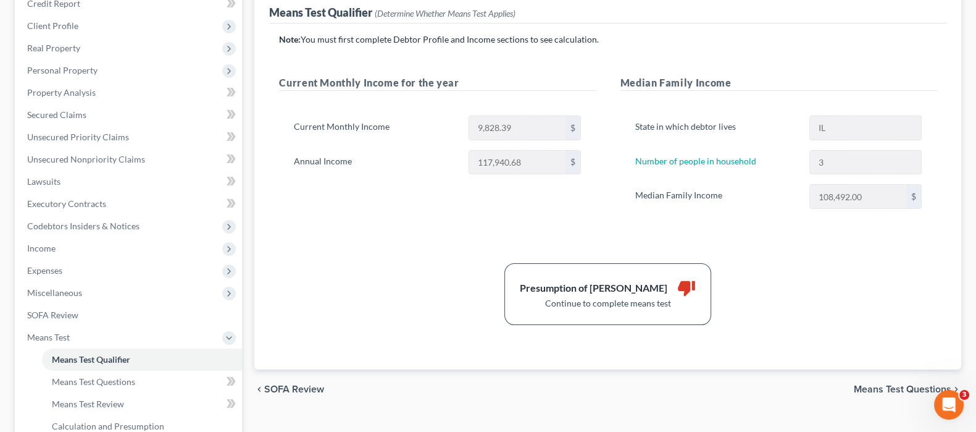
scroll to position [77, 0]
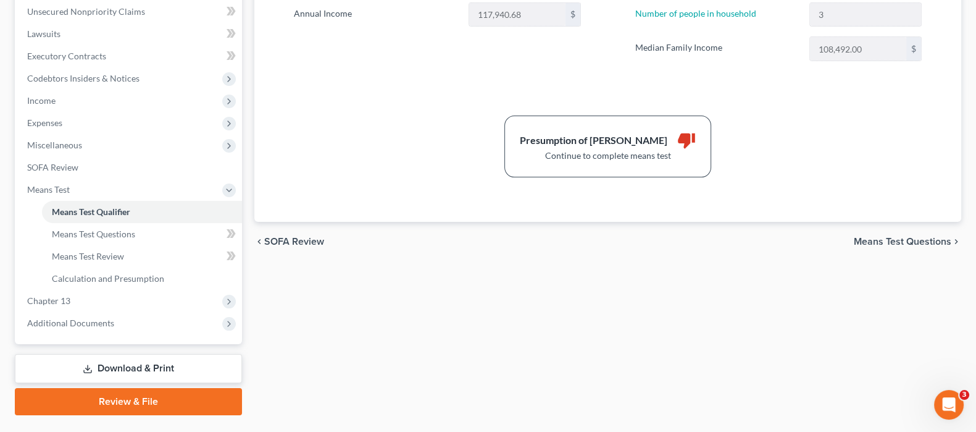
scroll to position [308, 0]
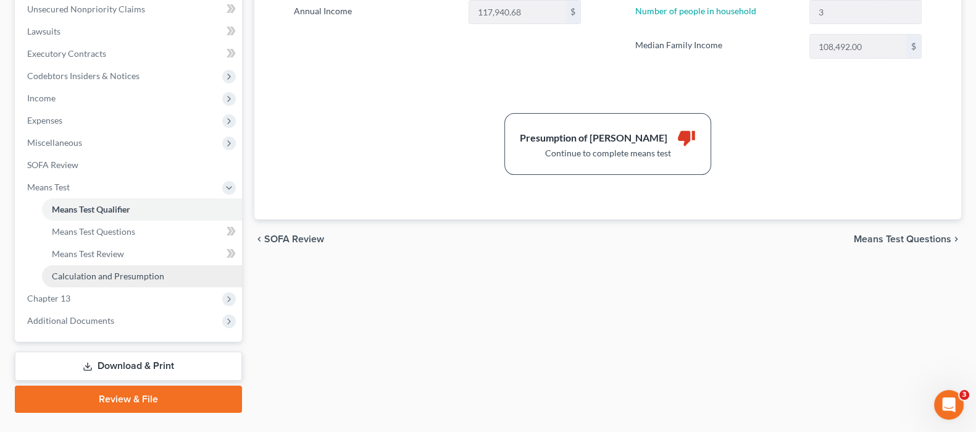
click at [138, 270] on span "Calculation and Presumption" at bounding box center [108, 275] width 112 height 10
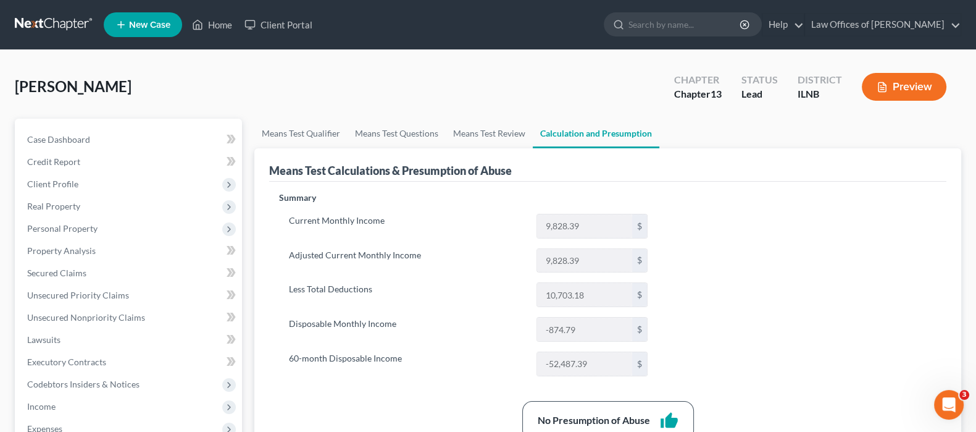
click at [888, 87] on button "Preview" at bounding box center [904, 87] width 85 height 28
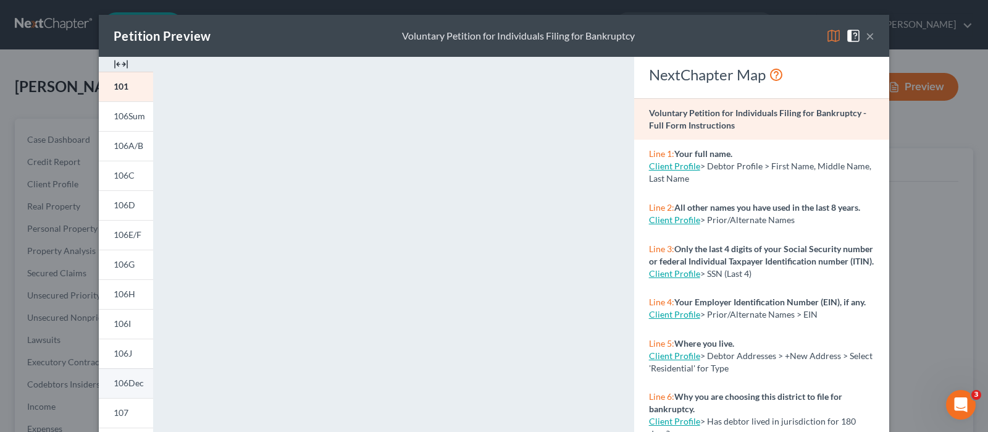
scroll to position [232, 0]
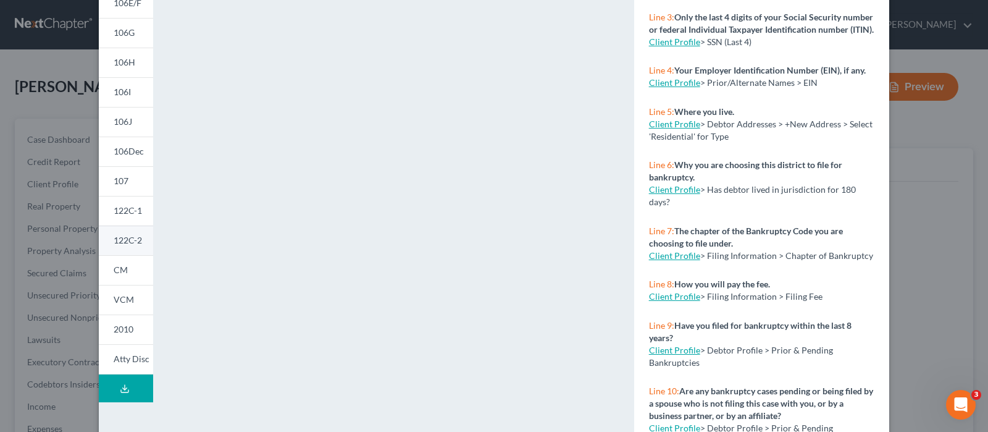
click at [126, 240] on span "122C-2" at bounding box center [128, 240] width 28 height 10
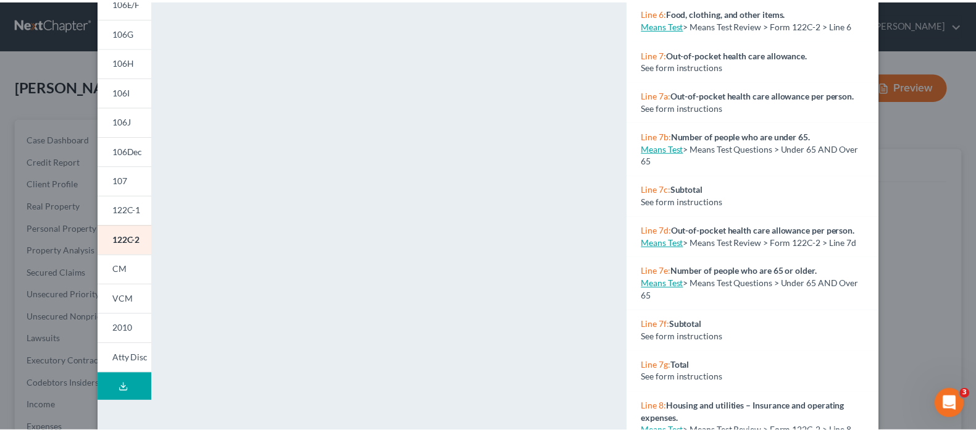
scroll to position [0, 0]
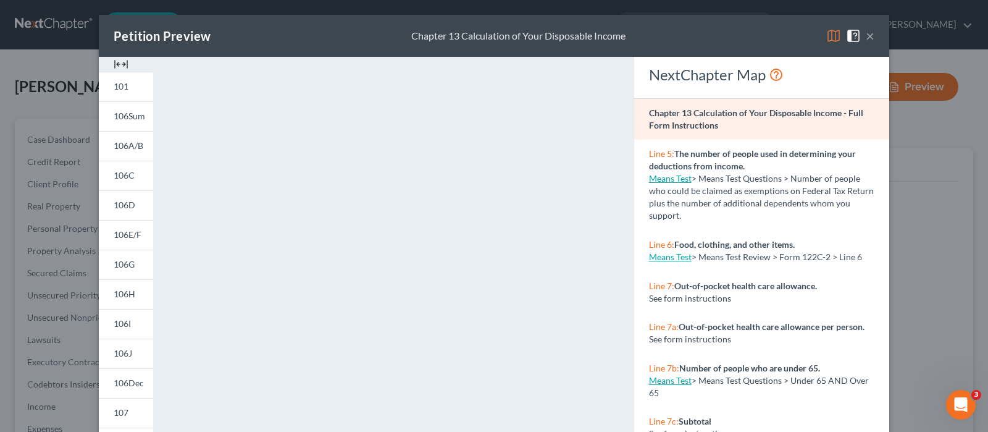
click at [867, 33] on button "×" at bounding box center [870, 35] width 9 height 15
